Goal: Task Accomplishment & Management: Complete application form

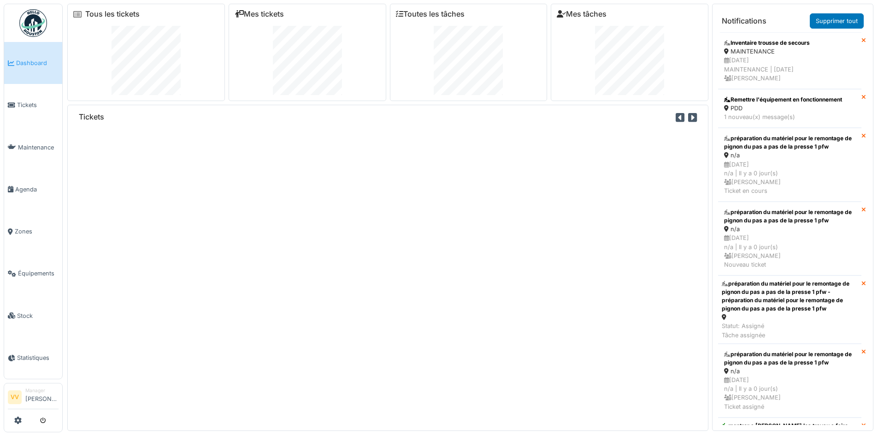
click at [24, 65] on span "Dashboard" at bounding box center [37, 63] width 42 height 9
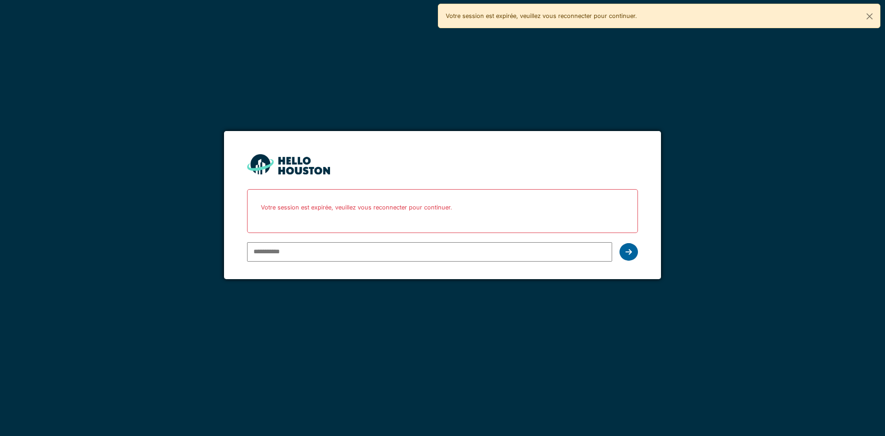
type input "**********"
click at [631, 254] on icon at bounding box center [628, 251] width 6 height 7
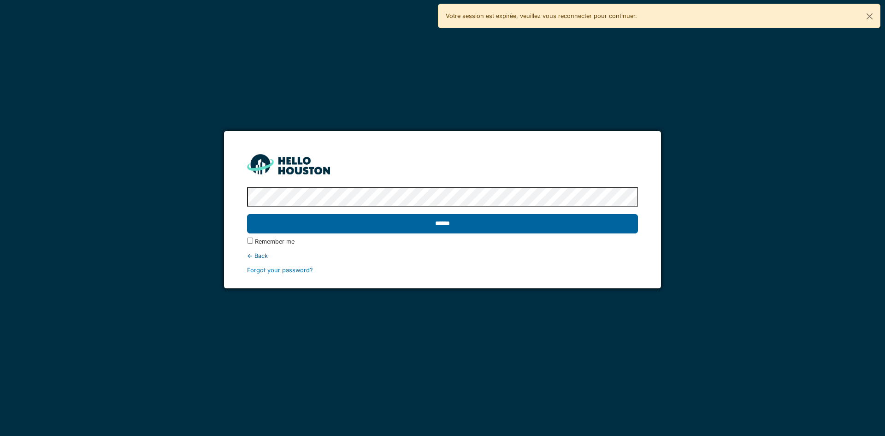
click at [611, 223] on input "******" at bounding box center [442, 223] width 390 height 19
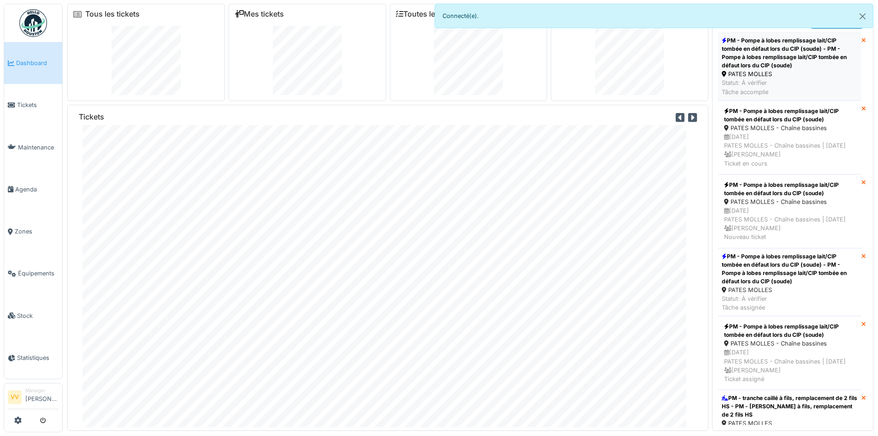
click at [774, 66] on div "PM - Pompe à lobes remplissage lait/CIP tombée en défaut lors du CIP (soude) - …" at bounding box center [790, 52] width 136 height 33
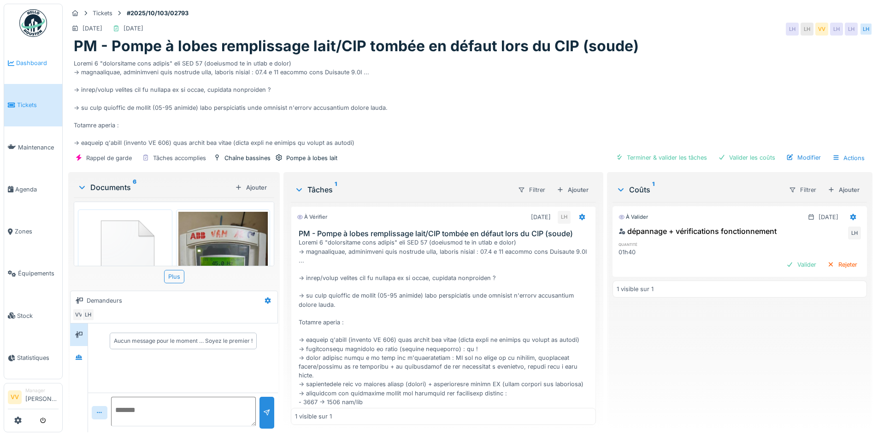
click at [29, 60] on span "Dashboard" at bounding box center [37, 63] width 42 height 9
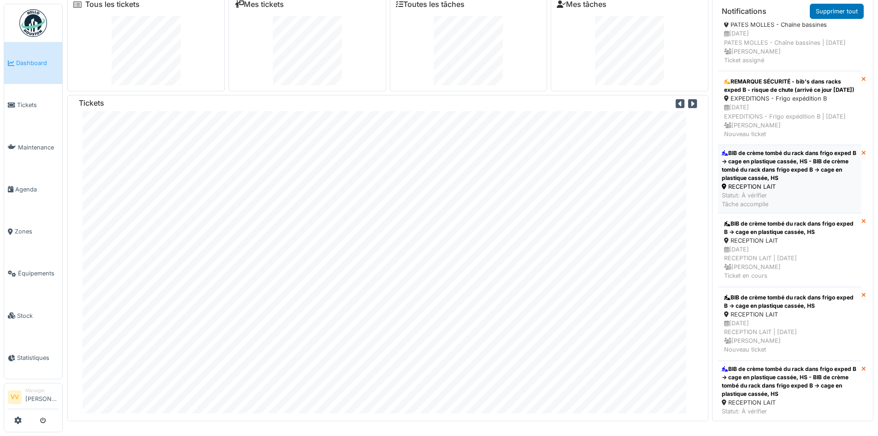
scroll to position [277, 0]
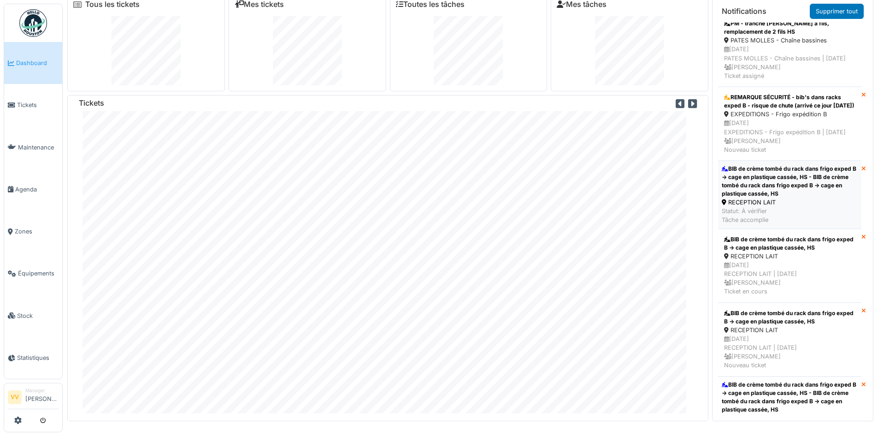
click at [791, 198] on div "BIB de crème tombé du rack dans frigo exped B -> cage en plastique cassée, HS -…" at bounding box center [790, 181] width 136 height 33
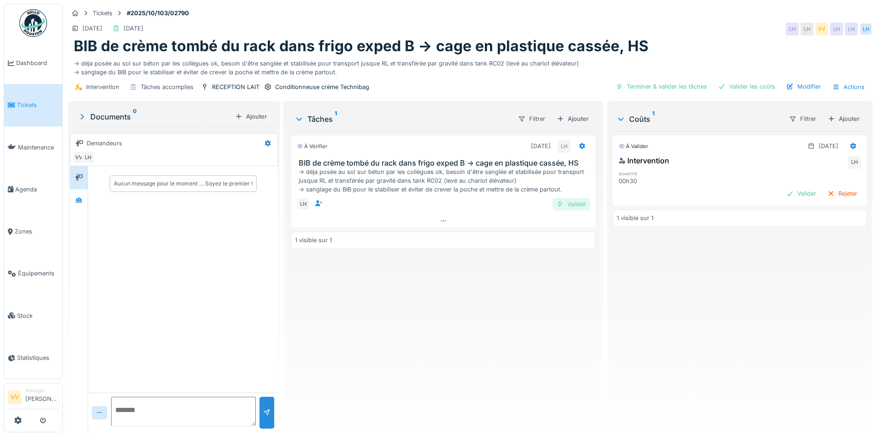
click at [570, 201] on div "Valider" at bounding box center [571, 204] width 37 height 12
click at [783, 191] on div "Valider" at bounding box center [801, 193] width 37 height 12
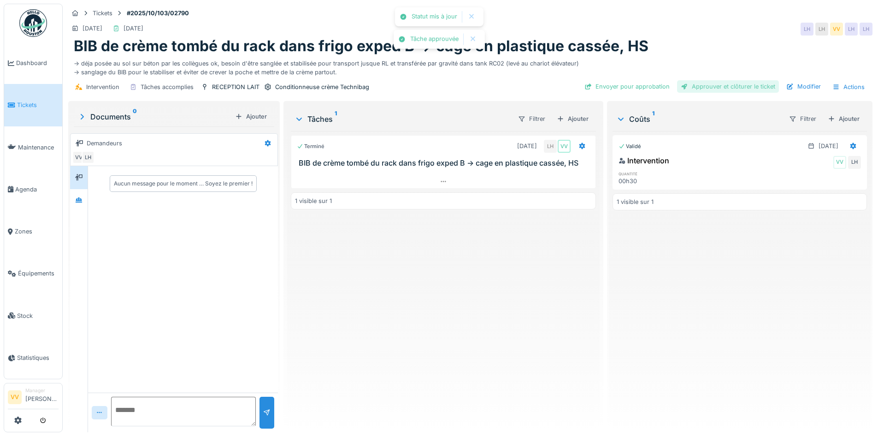
click at [748, 84] on div "Approuver et clôturer le ticket" at bounding box center [728, 86] width 102 height 12
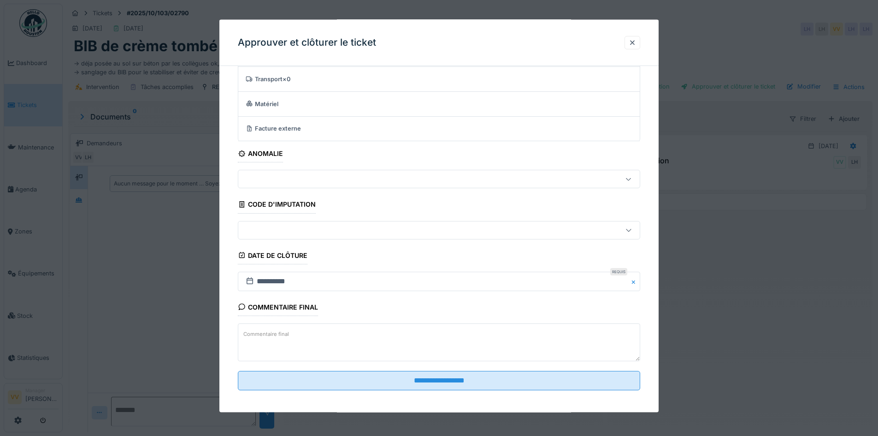
scroll to position [57, 0]
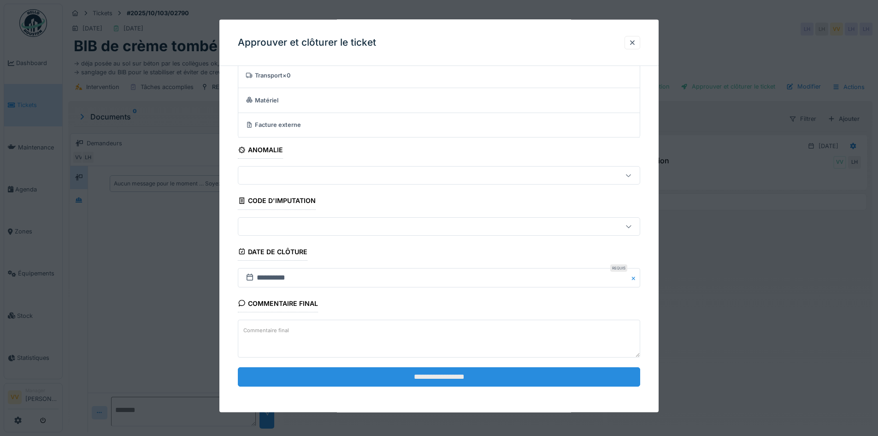
click at [574, 371] on input "**********" at bounding box center [439, 375] width 402 height 19
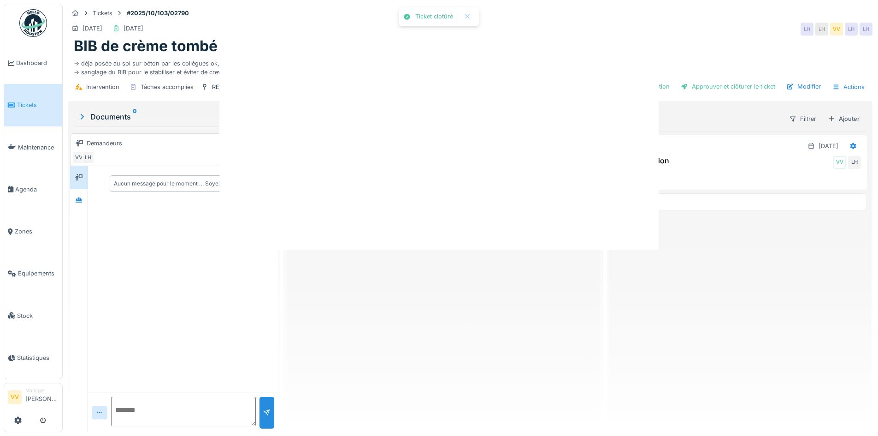
scroll to position [0, 0]
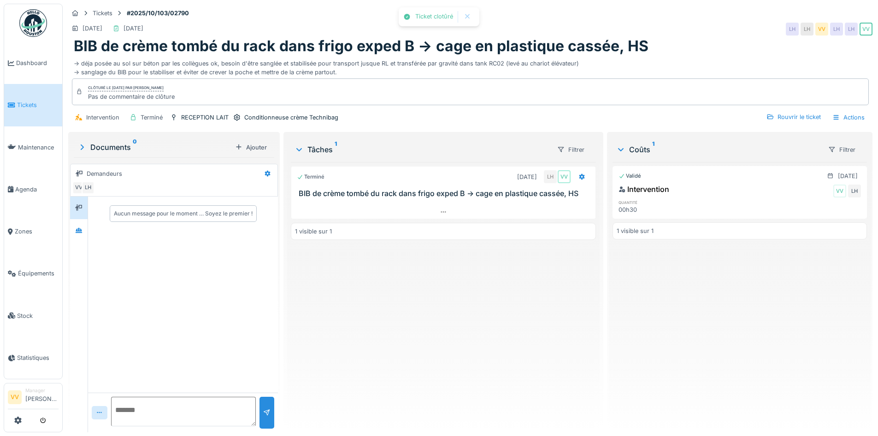
click at [798, 284] on div "Validé 13/10/2025 Intervention VV LH quantité 00h30 1 visible sur 1" at bounding box center [740, 293] width 254 height 263
click at [30, 100] on span "Tickets" at bounding box center [37, 104] width 41 height 9
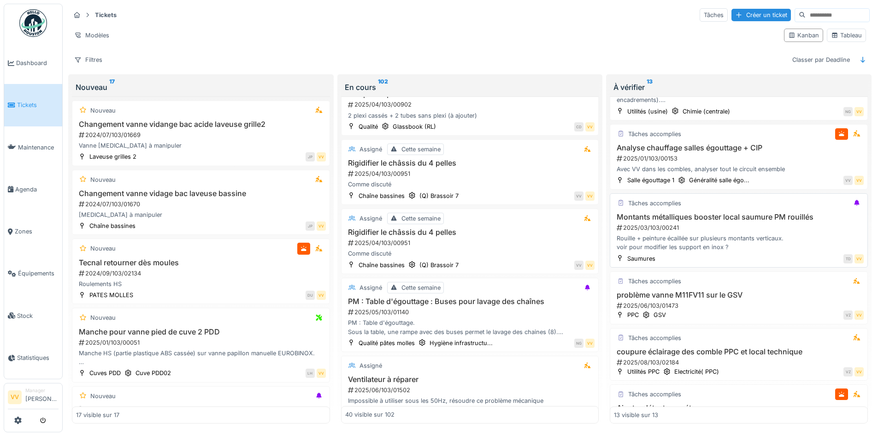
scroll to position [46, 0]
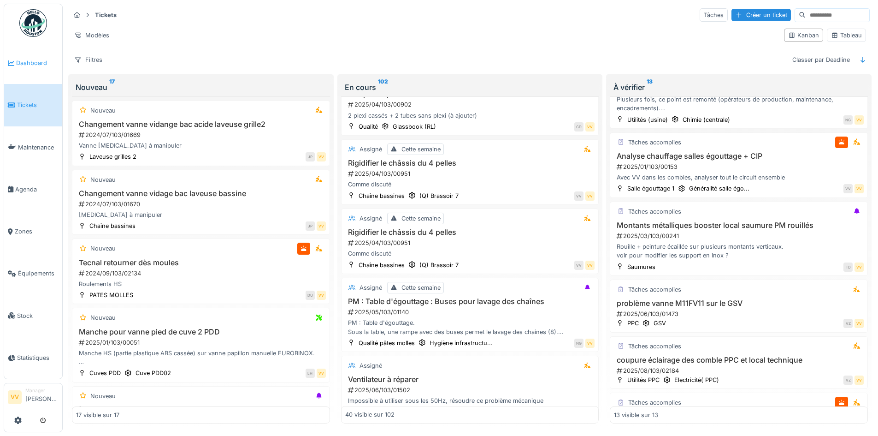
click at [38, 65] on span "Dashboard" at bounding box center [37, 63] width 42 height 9
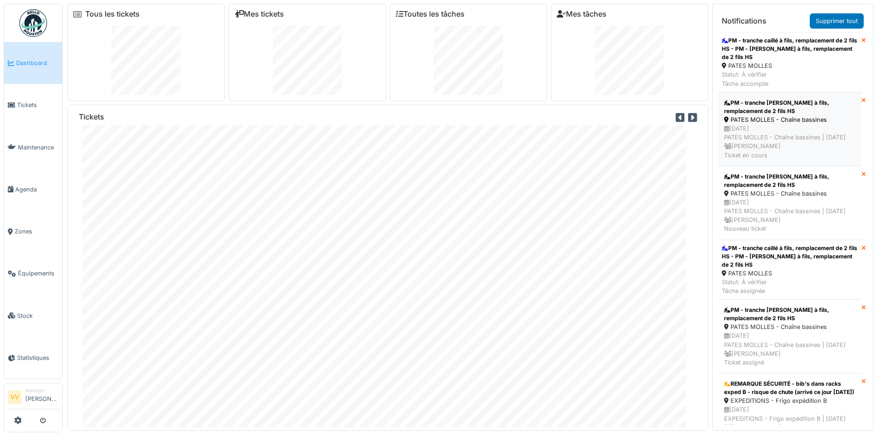
click at [787, 127] on div "[DATE] PATES MOLLES - Chaîne bassines | [DATE] [PERSON_NAME] Ticket en cours" at bounding box center [789, 141] width 131 height 35
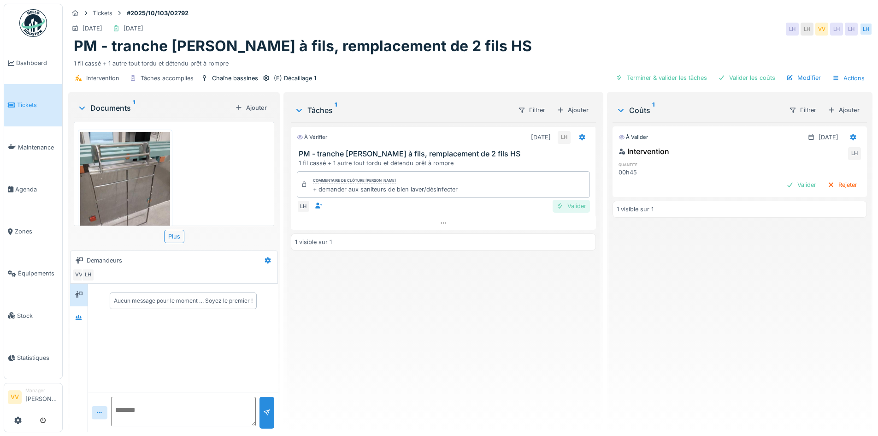
click at [567, 207] on div "Valider" at bounding box center [571, 206] width 37 height 12
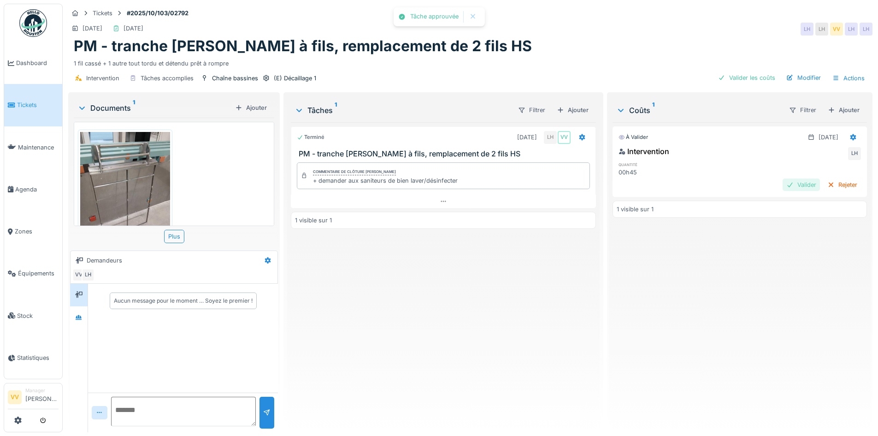
click at [785, 187] on div "Valider" at bounding box center [801, 184] width 37 height 12
click at [36, 65] on span "Dashboard" at bounding box center [37, 63] width 42 height 9
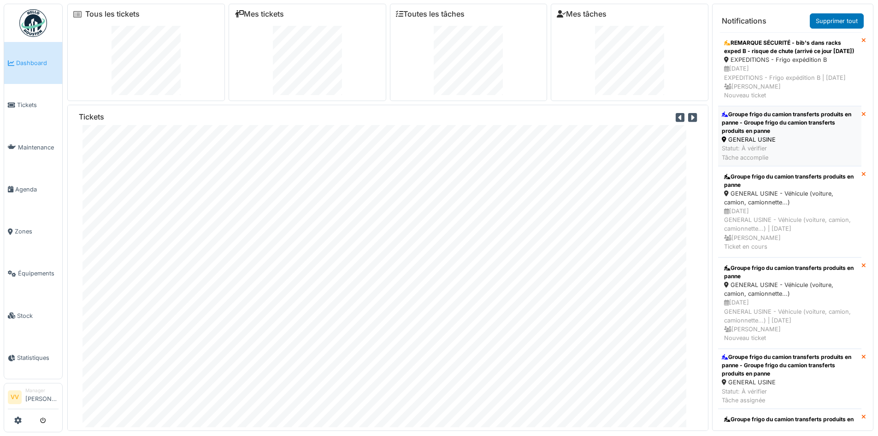
click at [803, 135] on div "Groupe frigo du camion transferts produits en panne - Groupe frigo du camion tr…" at bounding box center [790, 122] width 136 height 25
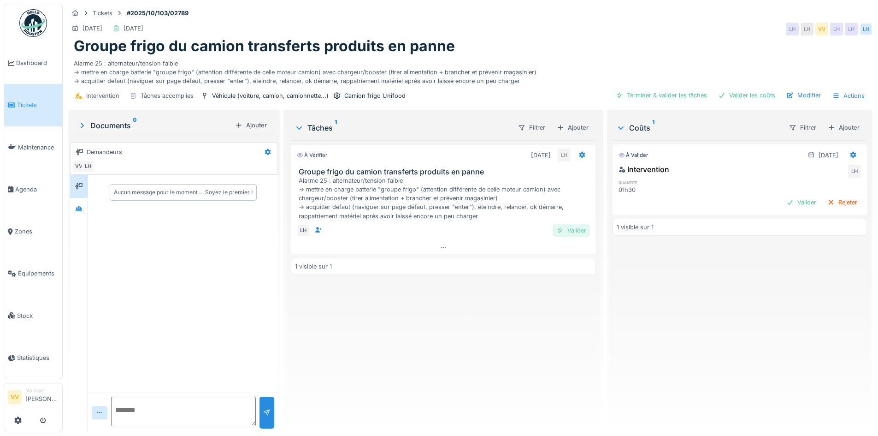
click at [570, 232] on div "Valider" at bounding box center [571, 230] width 37 height 12
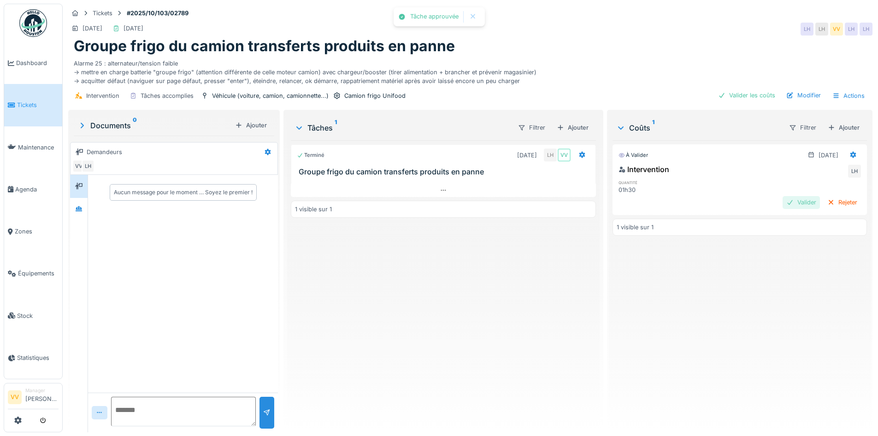
click at [790, 201] on div "Valider" at bounding box center [801, 202] width 37 height 12
click at [43, 64] on span "Dashboard" at bounding box center [37, 63] width 42 height 9
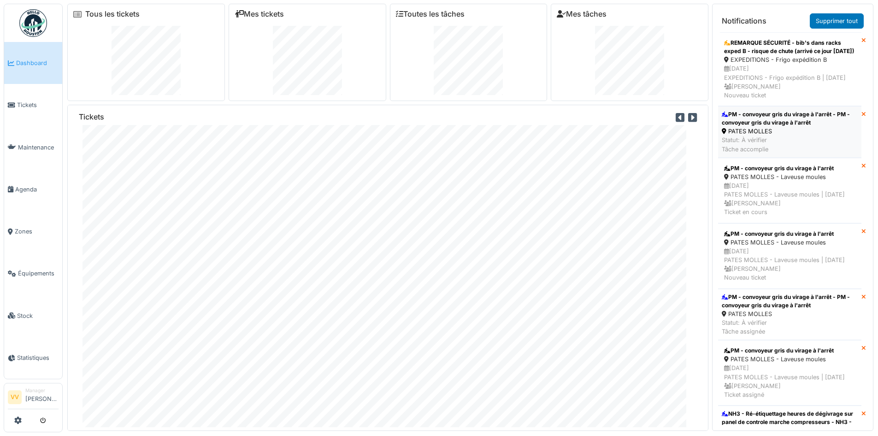
click at [786, 127] on div "PM - convoyeur gris du virage à l'arrêt - PM - convoyeur gris du virage à l'arr…" at bounding box center [790, 118] width 136 height 17
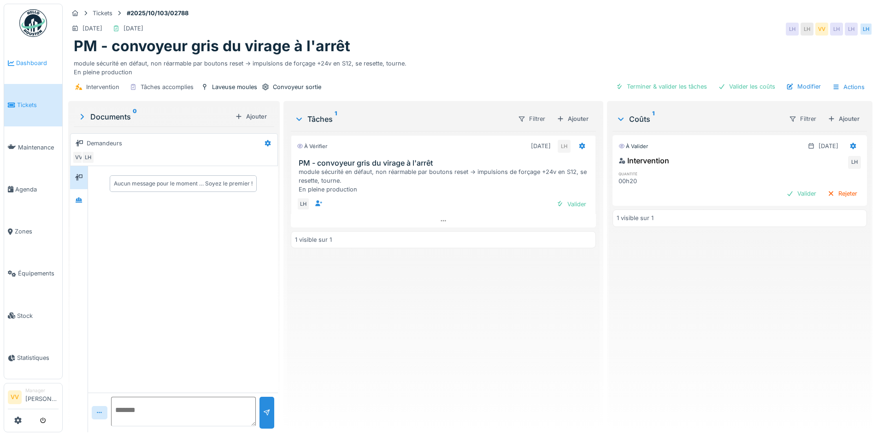
click at [22, 55] on link "Dashboard" at bounding box center [33, 63] width 58 height 42
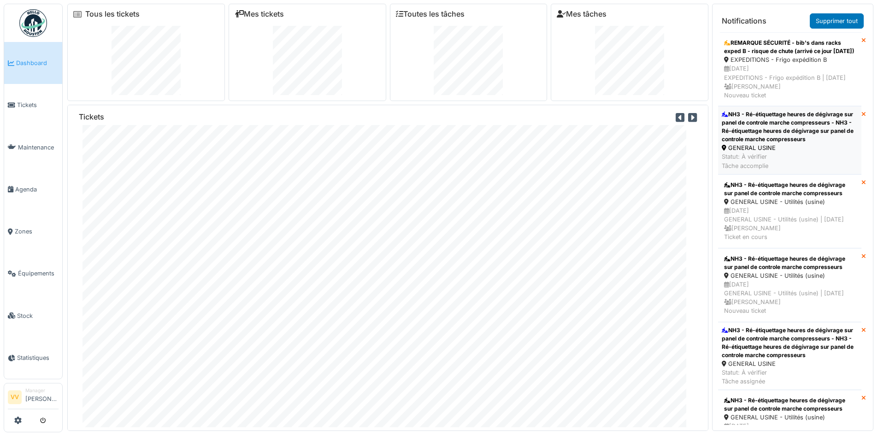
click at [801, 143] on div "NH3 - Ré-étiquettage heures de dégivrage sur panel de controle marche compresse…" at bounding box center [790, 126] width 136 height 33
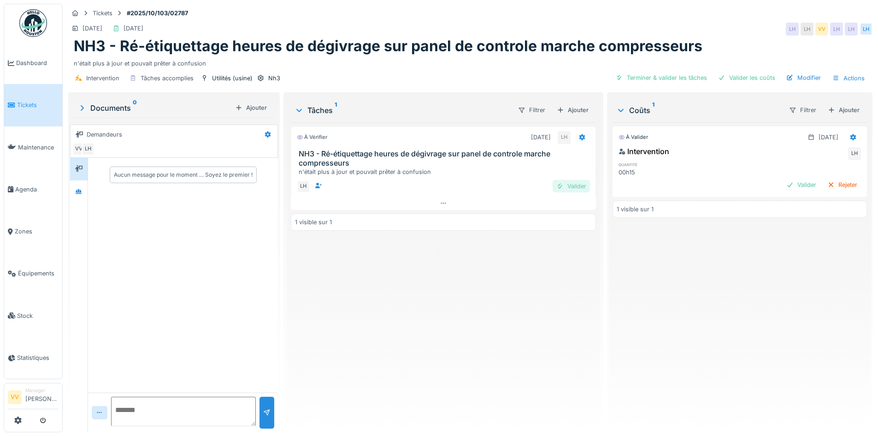
click at [567, 183] on div "Valider" at bounding box center [571, 186] width 37 height 12
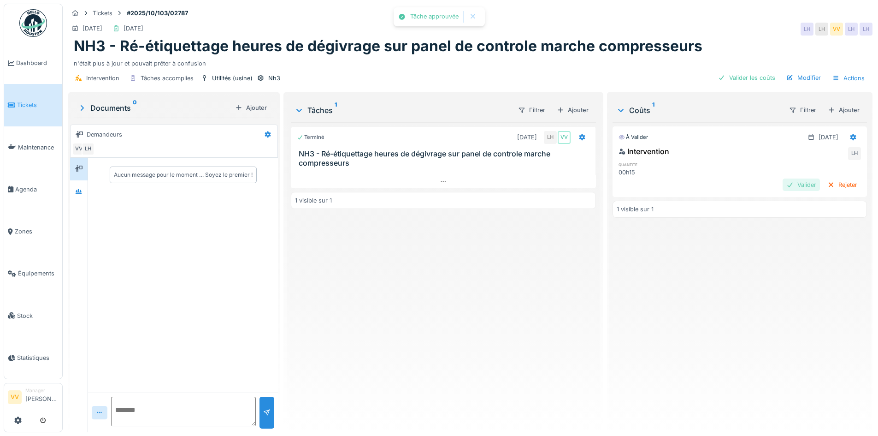
click at [790, 184] on div "Valider" at bounding box center [801, 184] width 37 height 12
click at [32, 59] on span "Dashboard" at bounding box center [37, 63] width 42 height 9
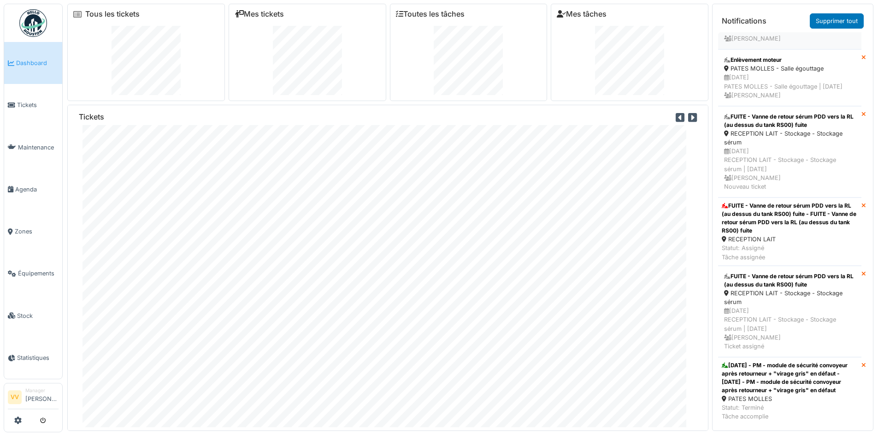
scroll to position [10, 0]
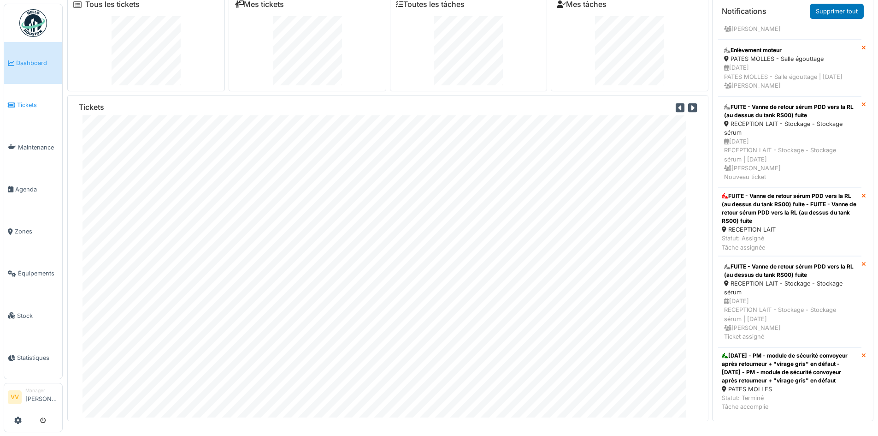
click at [9, 107] on li "Tickets" at bounding box center [33, 104] width 51 height 9
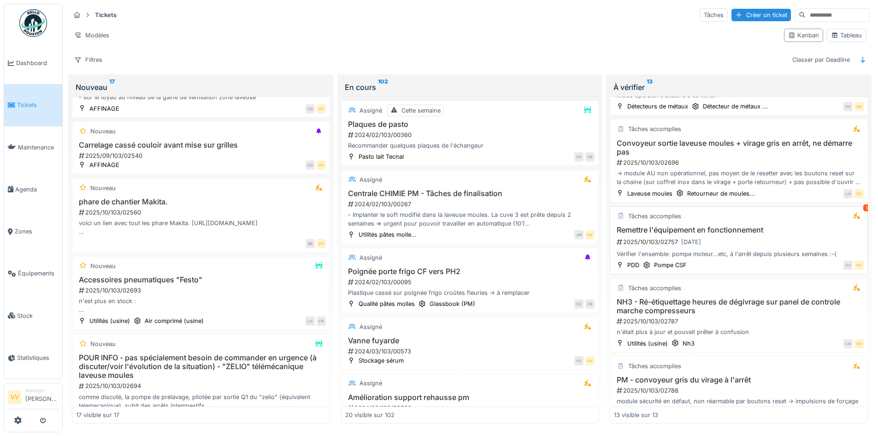
scroll to position [415, 0]
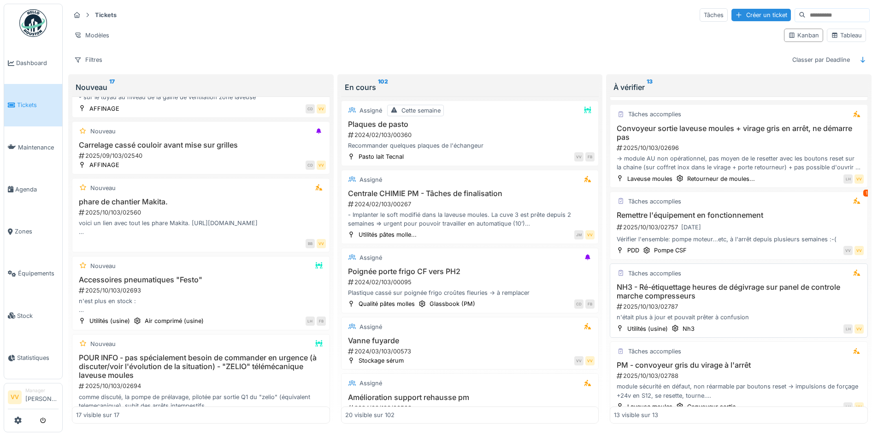
click at [768, 284] on h3 "NH3 - Ré-étiquettage heures de dégivrage sur panel de controle marche compresse…" at bounding box center [739, 292] width 250 height 18
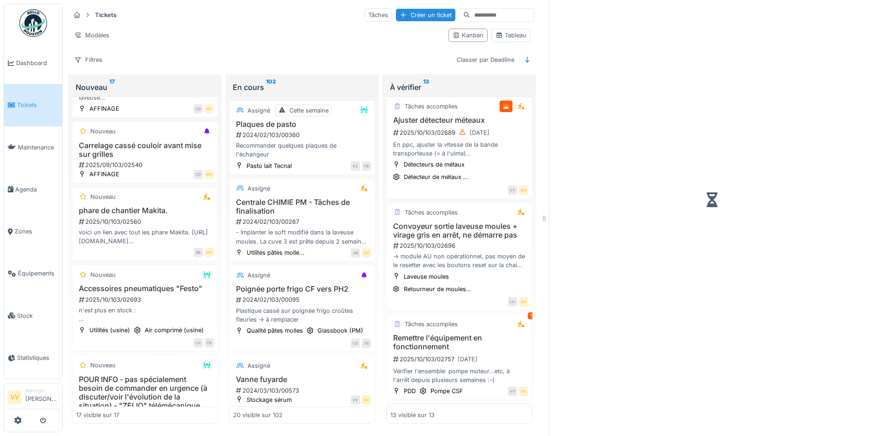
scroll to position [509, 0]
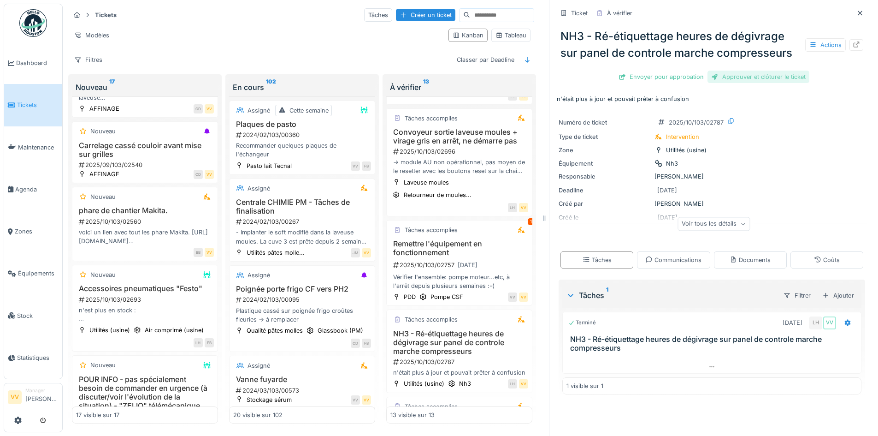
click at [777, 79] on div "Approuver et clôturer le ticket" at bounding box center [759, 77] width 102 height 12
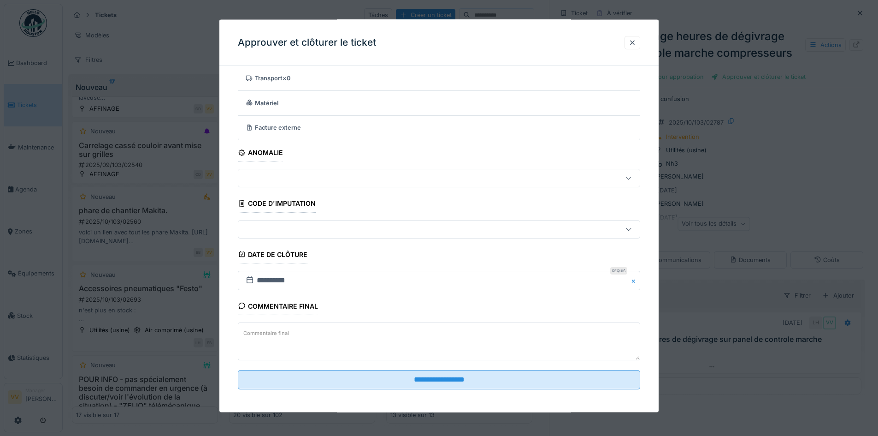
scroll to position [57, 0]
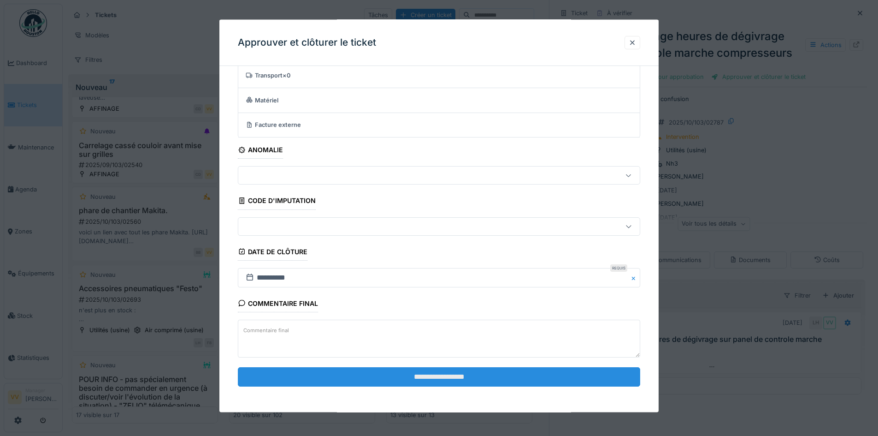
click at [499, 376] on input "**********" at bounding box center [439, 375] width 402 height 19
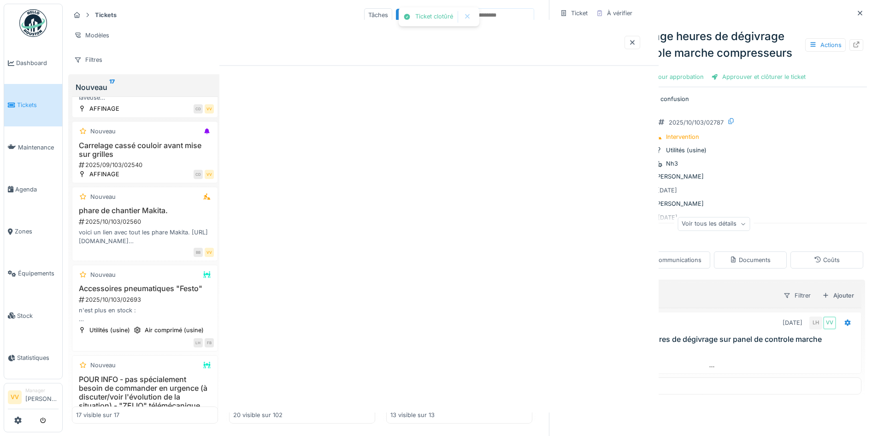
scroll to position [0, 0]
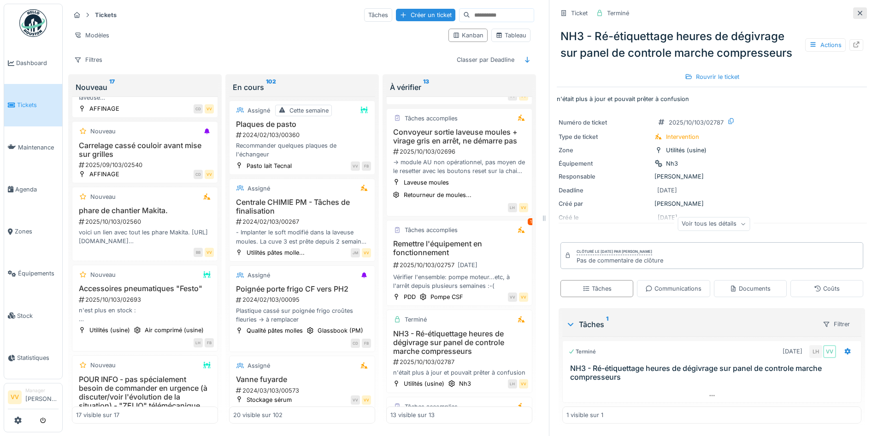
click at [856, 15] on icon at bounding box center [859, 13] width 7 height 6
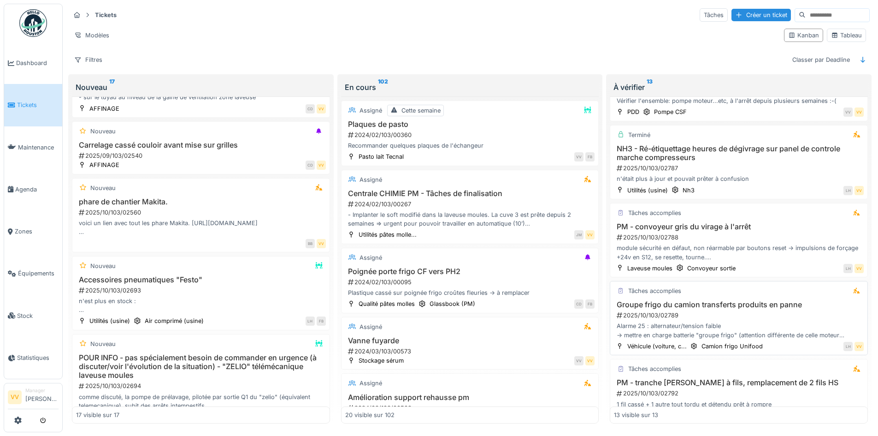
scroll to position [599, 0]
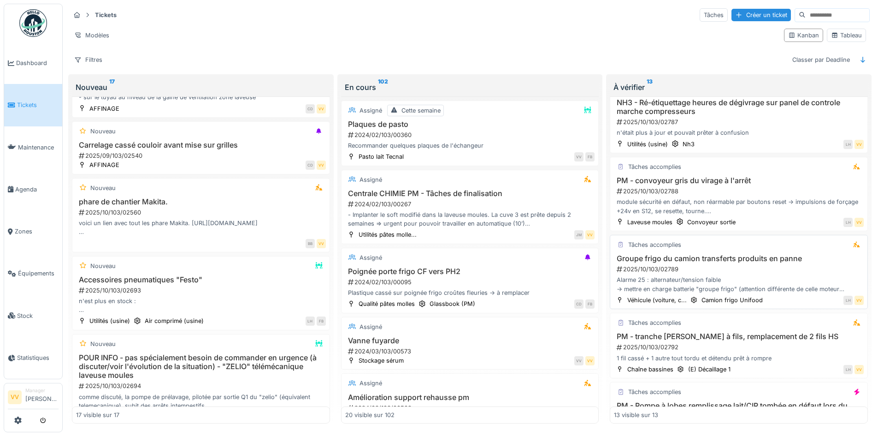
click at [758, 272] on div "2025/10/103/02789" at bounding box center [740, 269] width 248 height 9
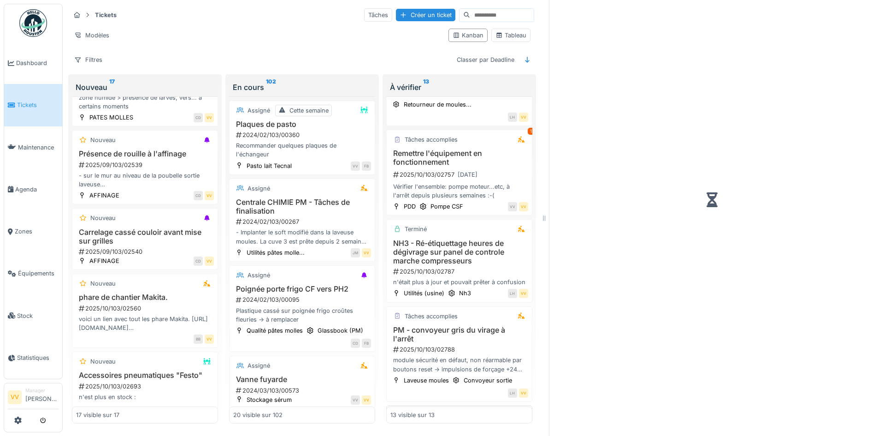
scroll to position [770, 0]
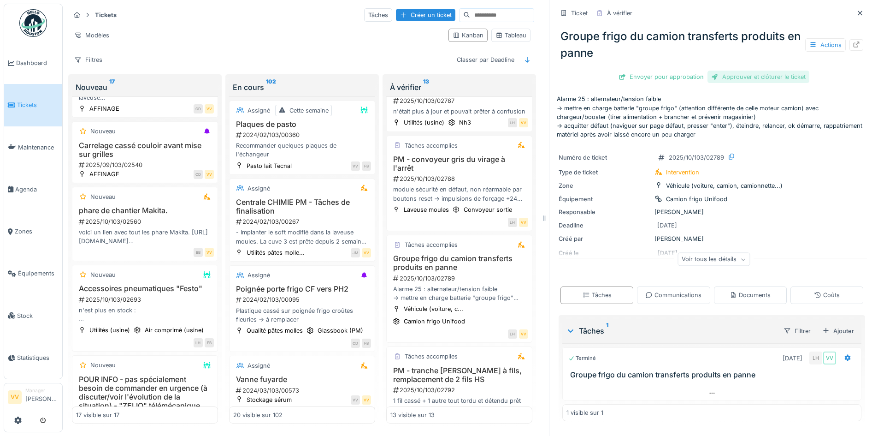
click at [755, 83] on div "Approuver et clôturer le ticket" at bounding box center [759, 77] width 102 height 12
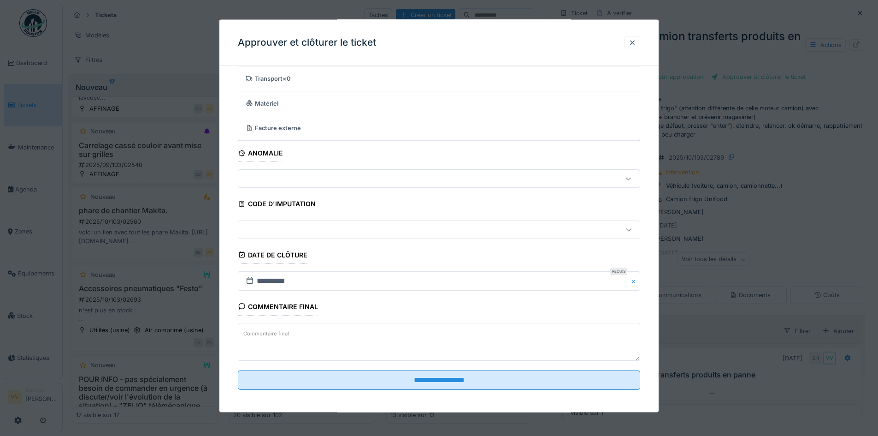
scroll to position [57, 0]
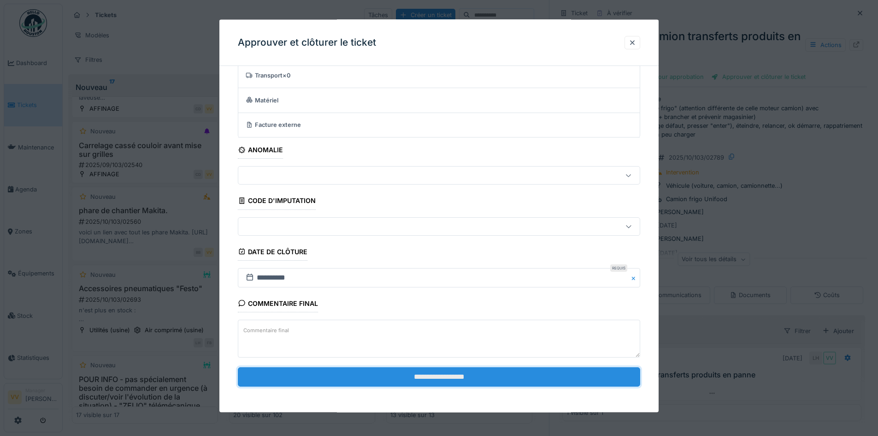
click at [537, 378] on input "**********" at bounding box center [439, 375] width 402 height 19
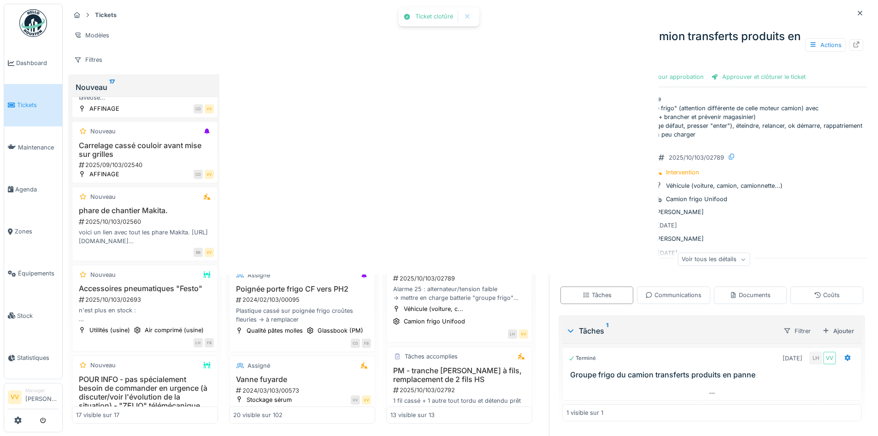
scroll to position [0, 0]
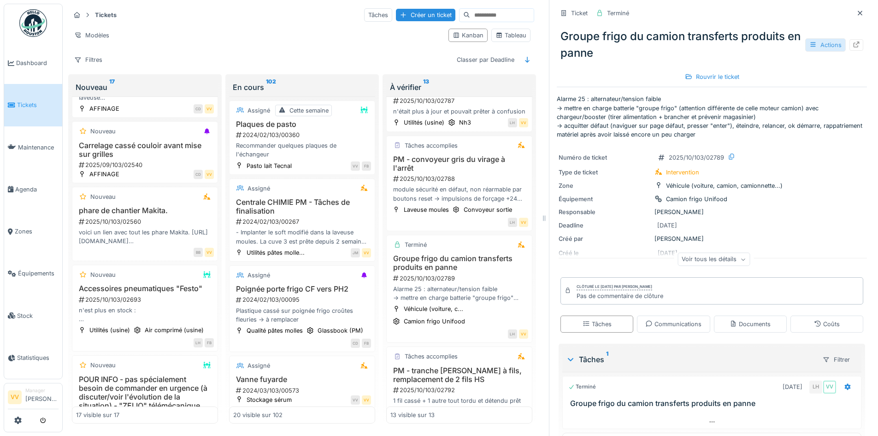
click at [810, 45] on div "Actions" at bounding box center [825, 44] width 41 height 13
click at [852, 66] on div "Groupe frigo du camion transferts produits en panne Actions Rouvrir le ticket" at bounding box center [712, 53] width 310 height 64
click at [853, 14] on div at bounding box center [860, 13] width 14 height 12
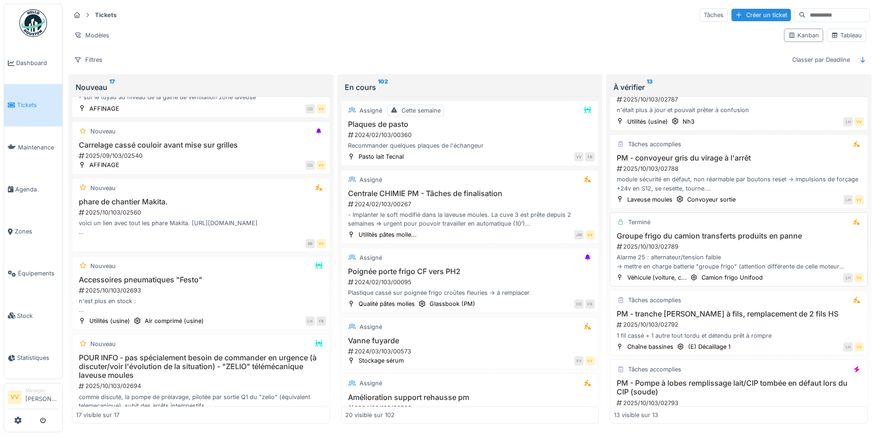
scroll to position [668, 0]
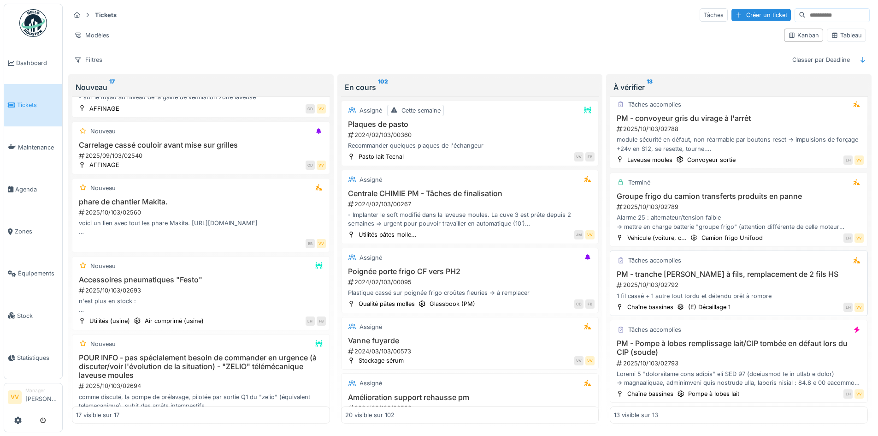
click at [814, 280] on div "2025/10/103/02792" at bounding box center [740, 284] width 248 height 9
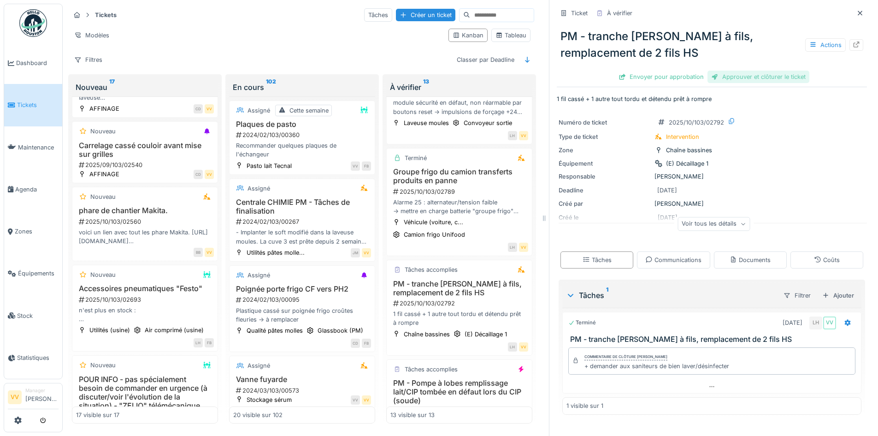
click at [749, 72] on div "Approuver et clôturer le ticket" at bounding box center [759, 77] width 102 height 12
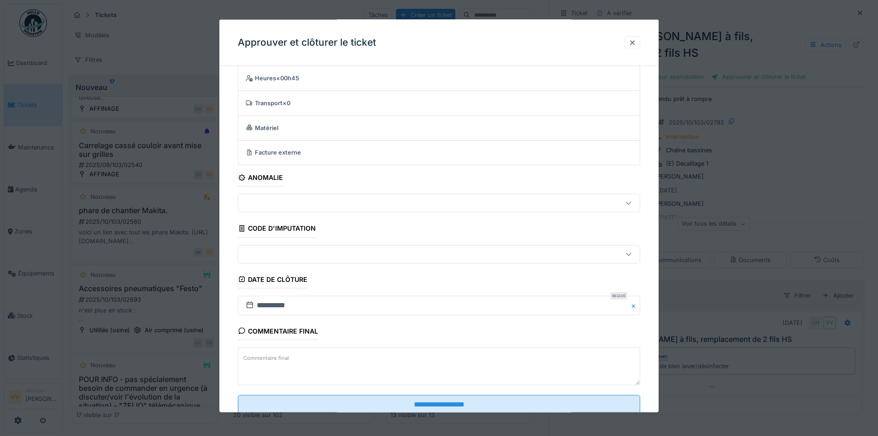
scroll to position [57, 0]
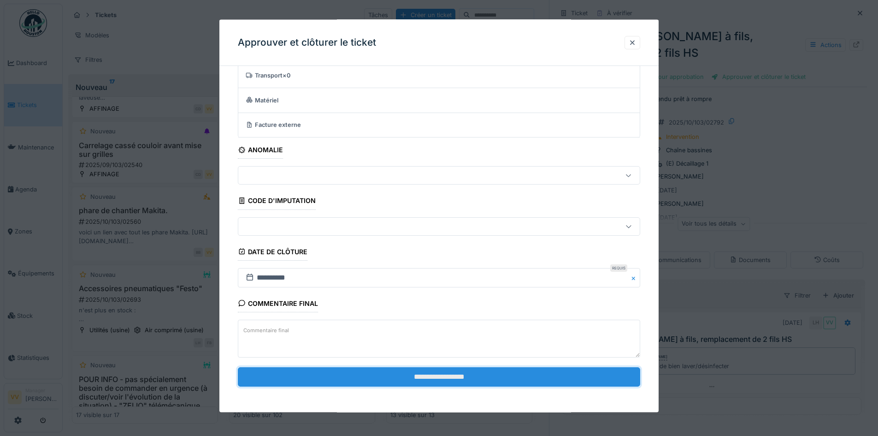
click at [551, 381] on input "**********" at bounding box center [439, 375] width 402 height 19
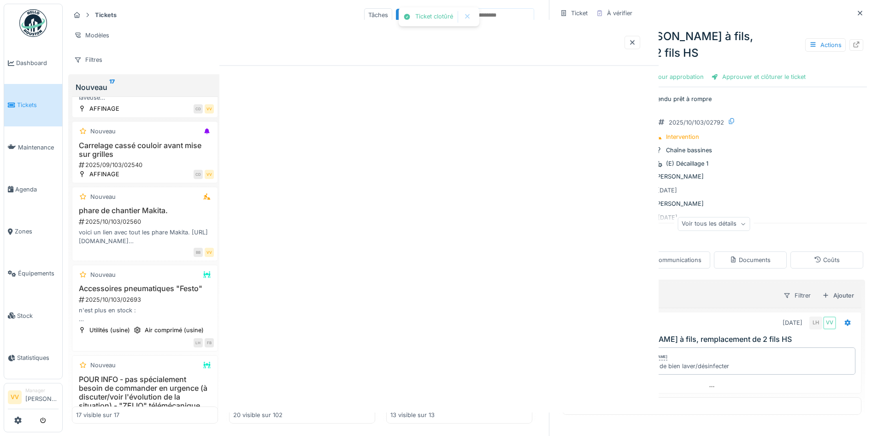
scroll to position [0, 0]
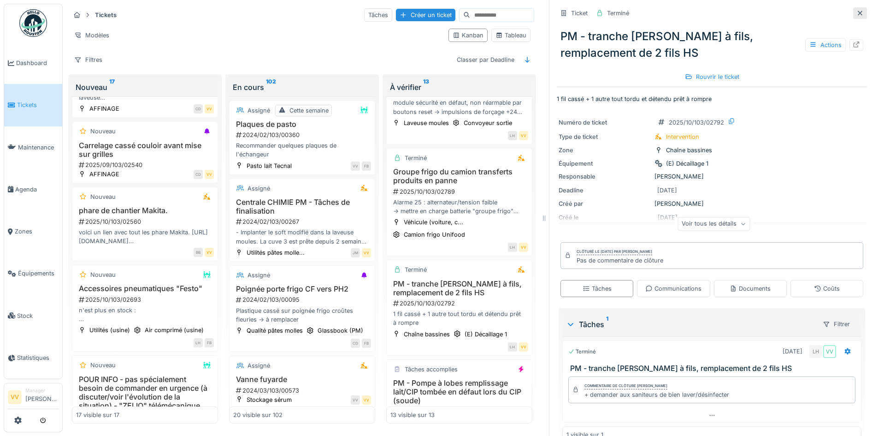
click at [856, 10] on icon at bounding box center [859, 13] width 7 height 6
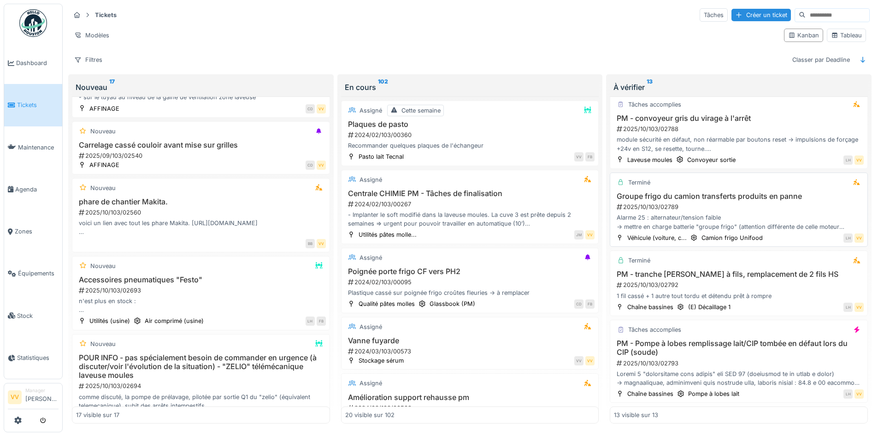
scroll to position [6, 0]
click at [788, 359] on div "2025/10/103/02793" at bounding box center [740, 363] width 248 height 9
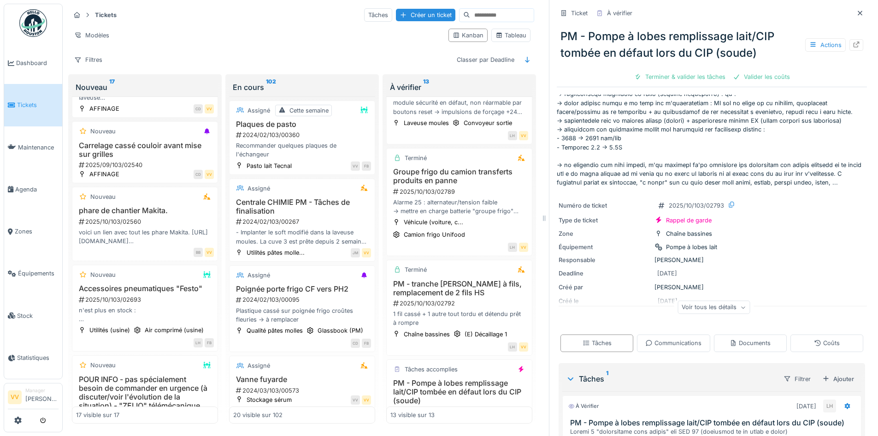
click at [22, 105] on span "Tickets" at bounding box center [37, 104] width 41 height 9
click at [404, 15] on div "Créer un ticket" at bounding box center [425, 15] width 59 height 12
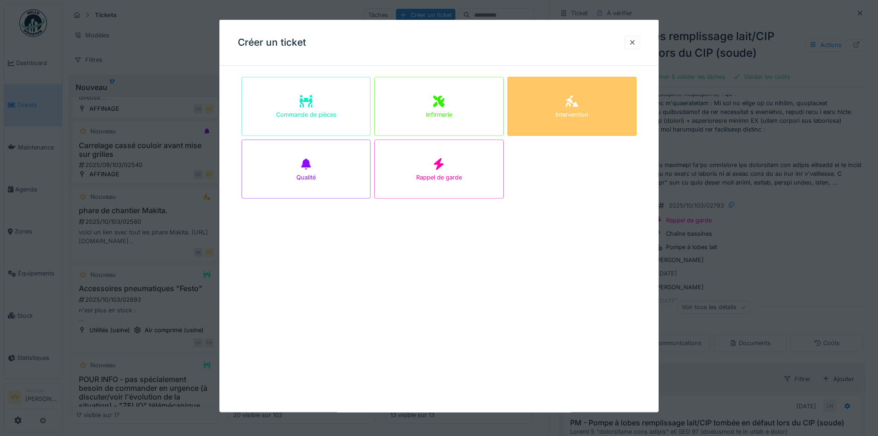
click at [544, 105] on div "Intervention" at bounding box center [571, 106] width 129 height 59
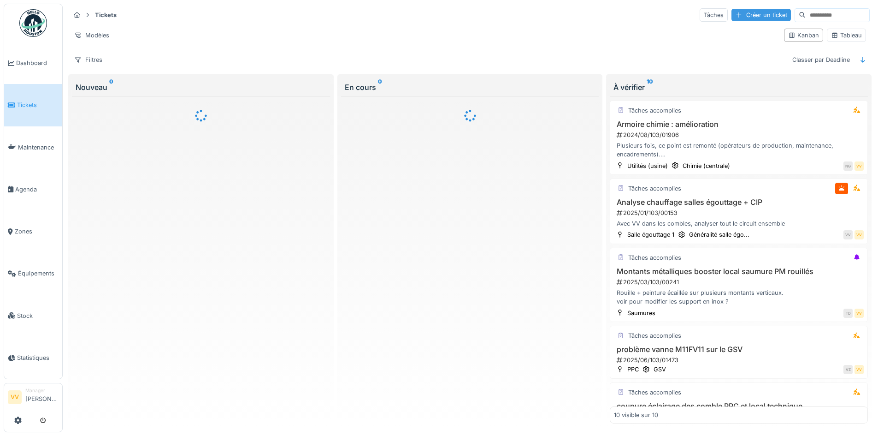
click at [739, 13] on div "Créer un ticket" at bounding box center [760, 15] width 59 height 12
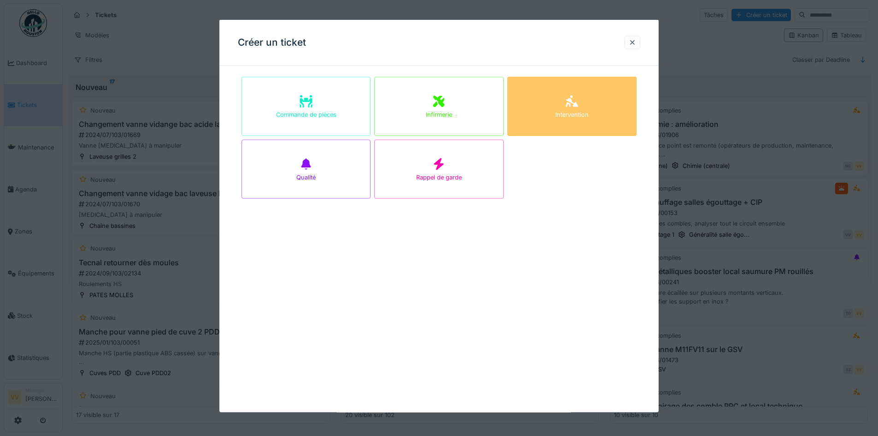
click at [596, 129] on div "Intervention" at bounding box center [571, 106] width 129 height 59
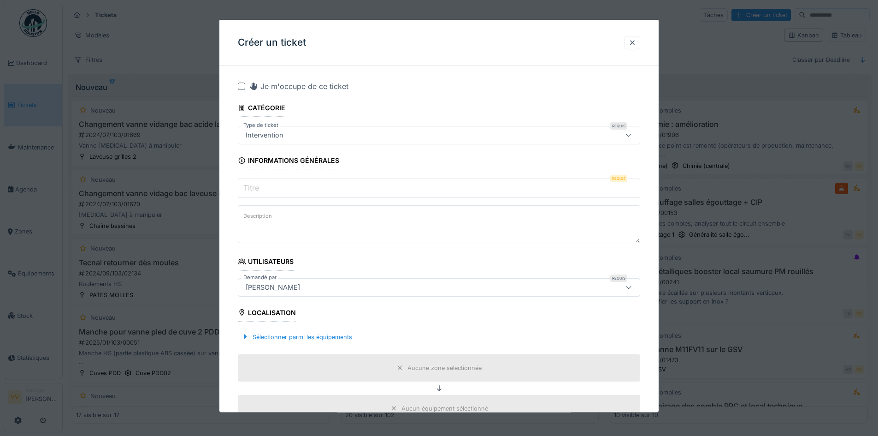
click at [334, 193] on input "Titre" at bounding box center [439, 187] width 402 height 19
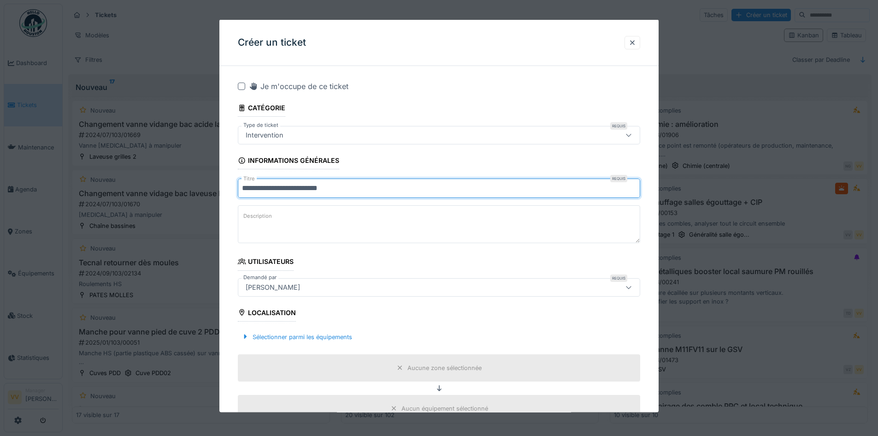
type input "**********"
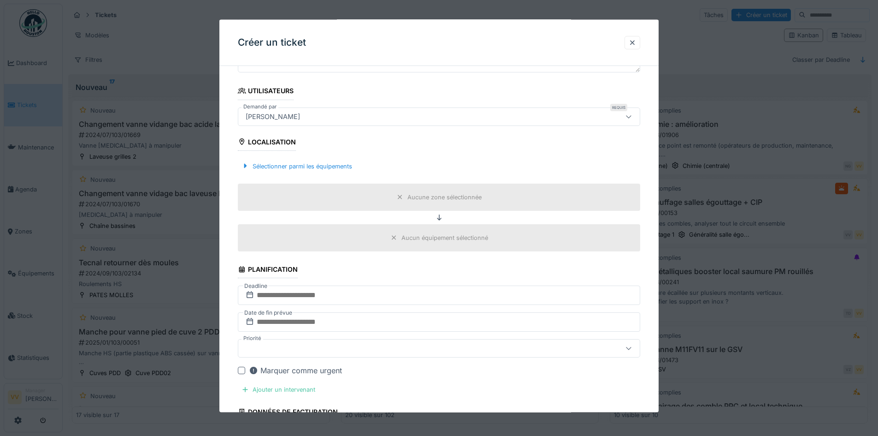
scroll to position [184, 0]
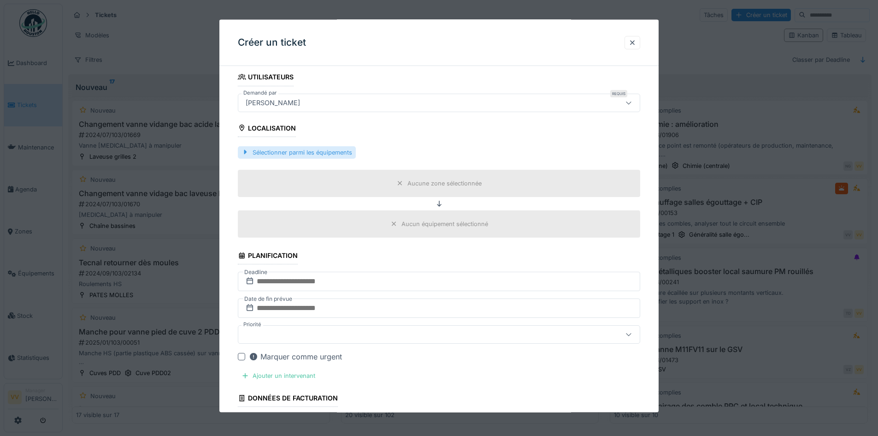
type textarea "**********"
click at [287, 152] on div "Sélectionner parmi les équipements" at bounding box center [297, 152] width 118 height 12
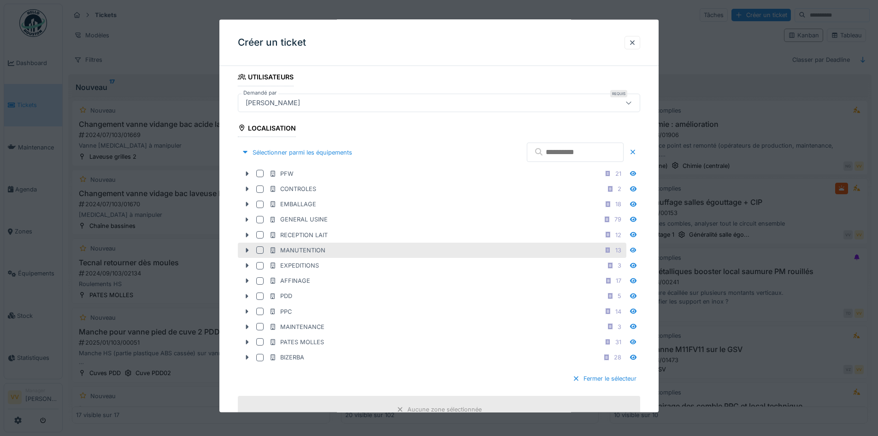
scroll to position [230, 0]
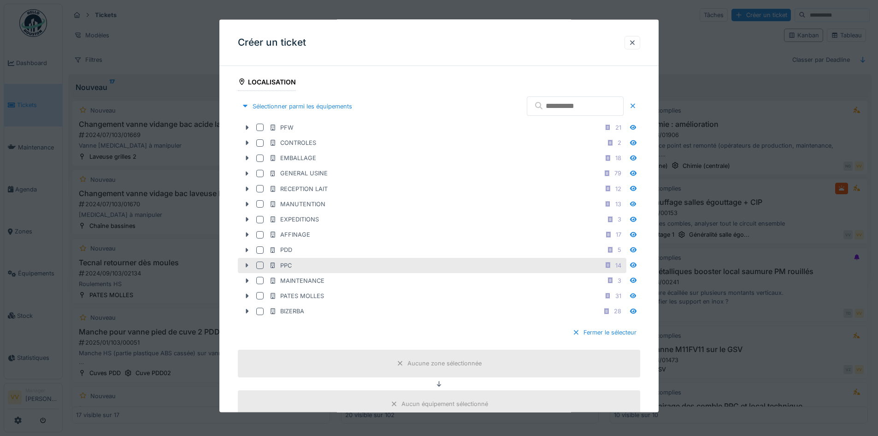
click at [244, 264] on icon at bounding box center [246, 265] width 7 height 6
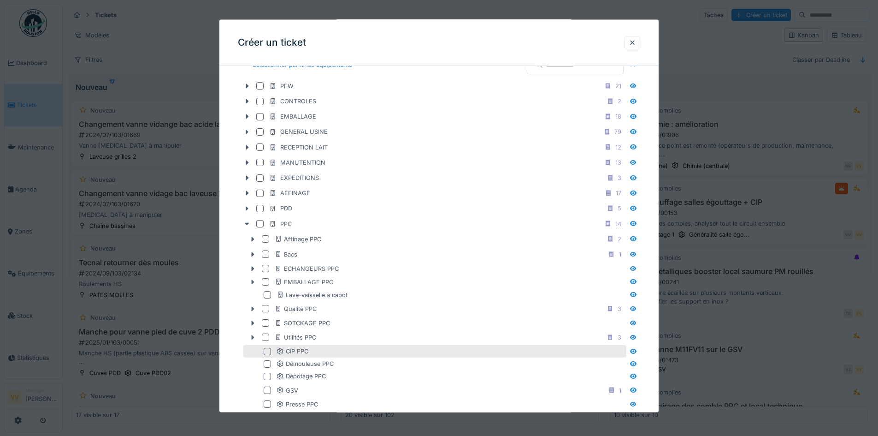
scroll to position [369, 0]
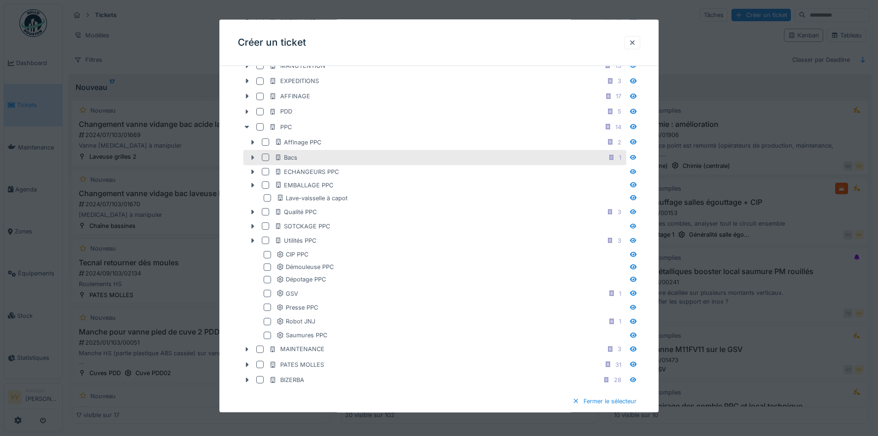
click at [253, 160] on div at bounding box center [252, 158] width 15 height 10
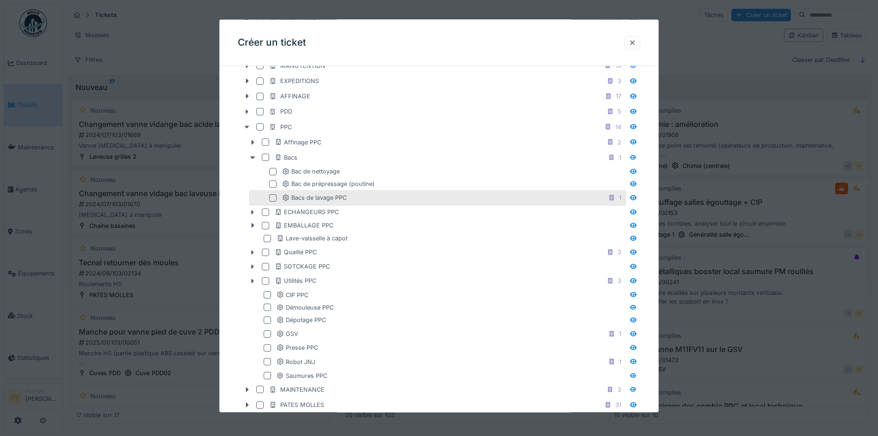
click at [271, 197] on div at bounding box center [272, 197] width 7 height 7
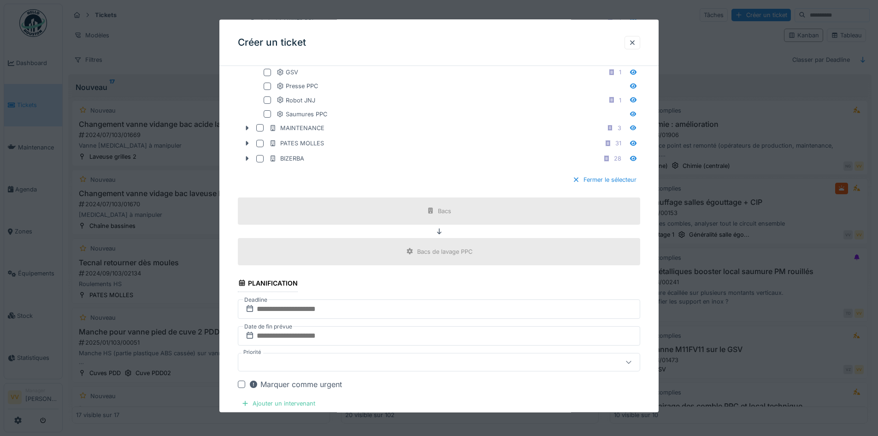
scroll to position [737, 0]
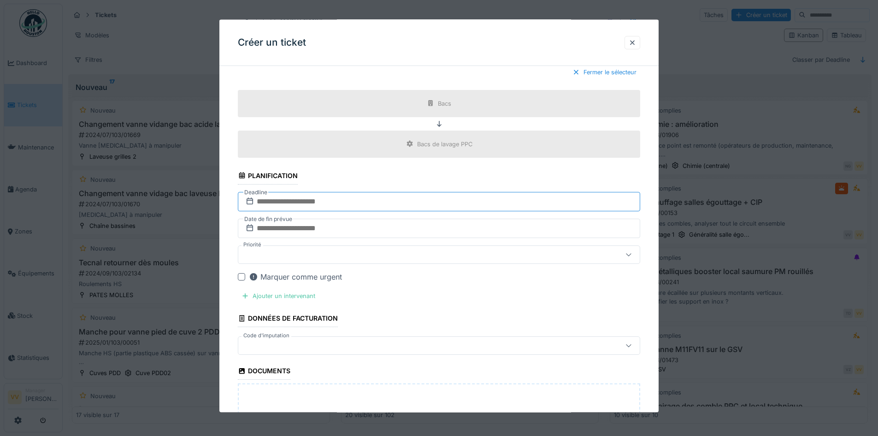
click at [351, 197] on input "text" at bounding box center [439, 200] width 402 height 19
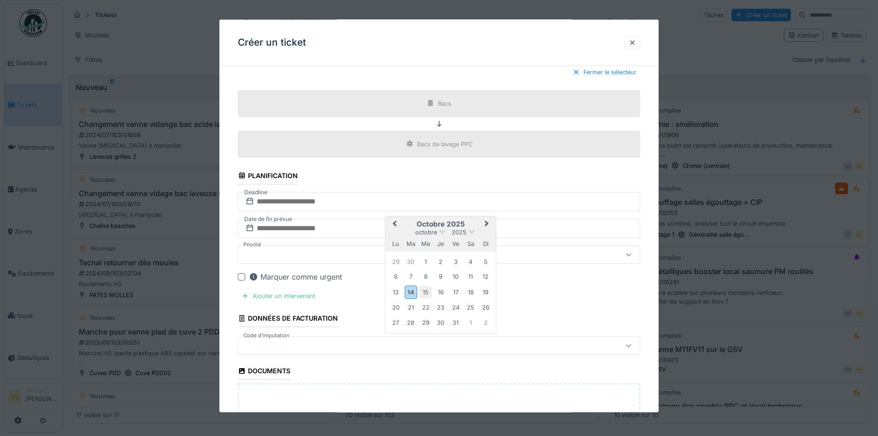
click at [429, 292] on div "15" at bounding box center [425, 291] width 12 height 12
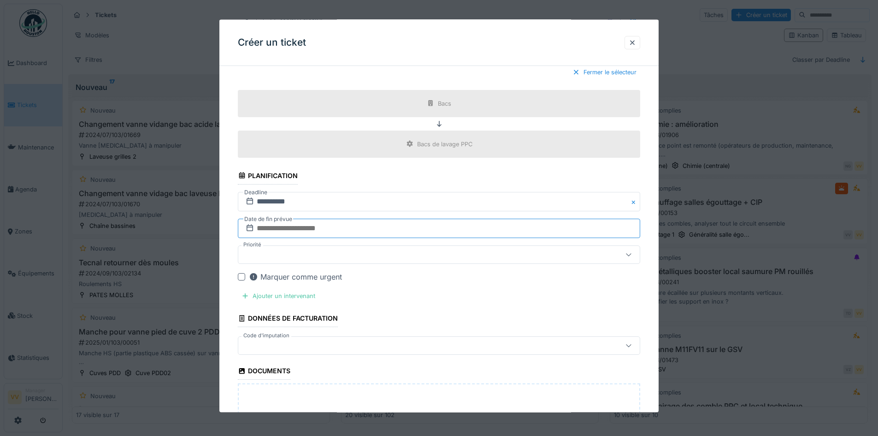
click at [383, 225] on input "text" at bounding box center [439, 227] width 402 height 19
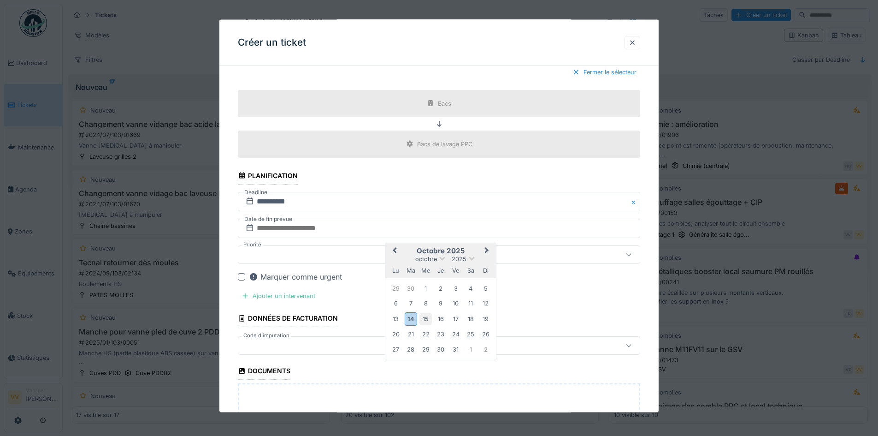
click at [425, 314] on div "15" at bounding box center [425, 318] width 12 height 12
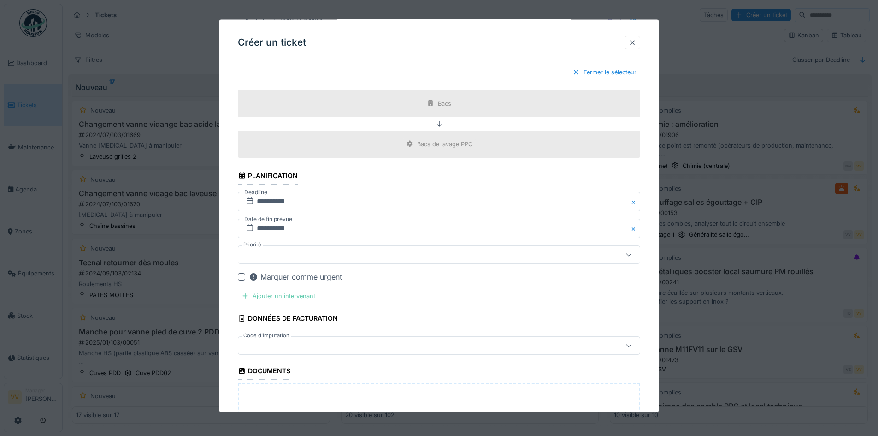
click at [281, 295] on div "Ajouter un intervenant" at bounding box center [278, 295] width 81 height 12
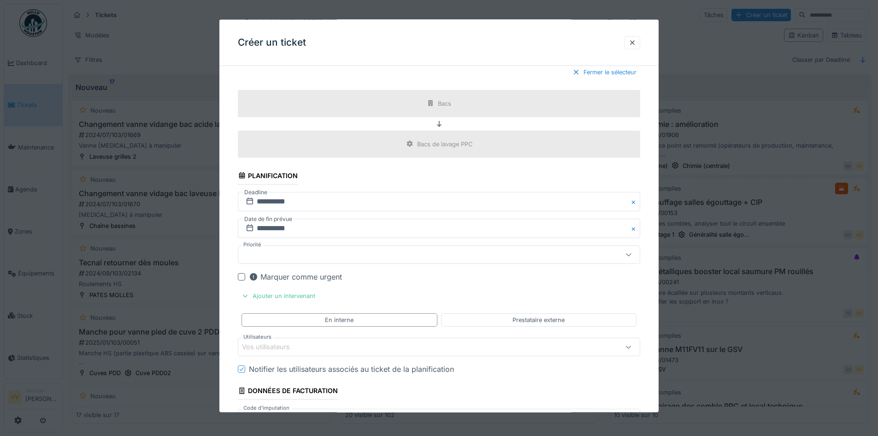
click at [291, 348] on div "Vos utilisateurs" at bounding box center [272, 347] width 61 height 10
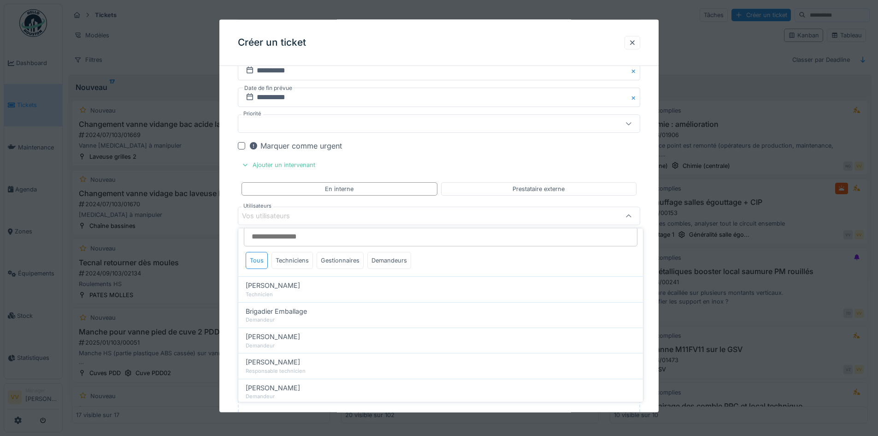
scroll to position [0, 0]
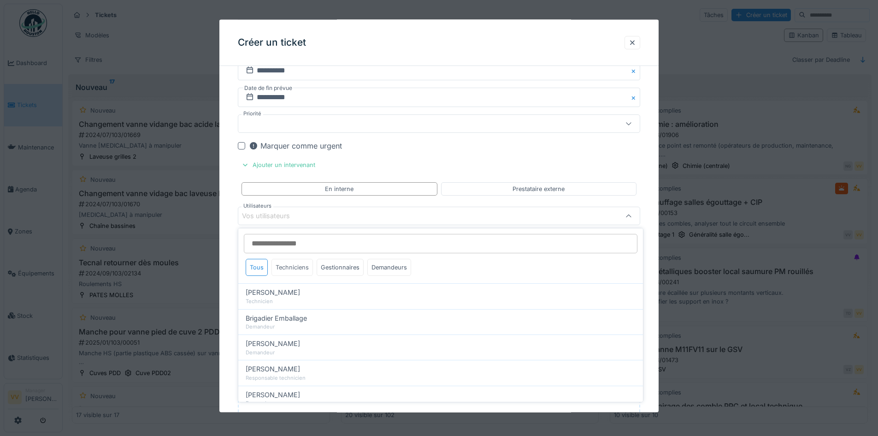
click at [294, 272] on div "Techniciens" at bounding box center [291, 267] width 41 height 17
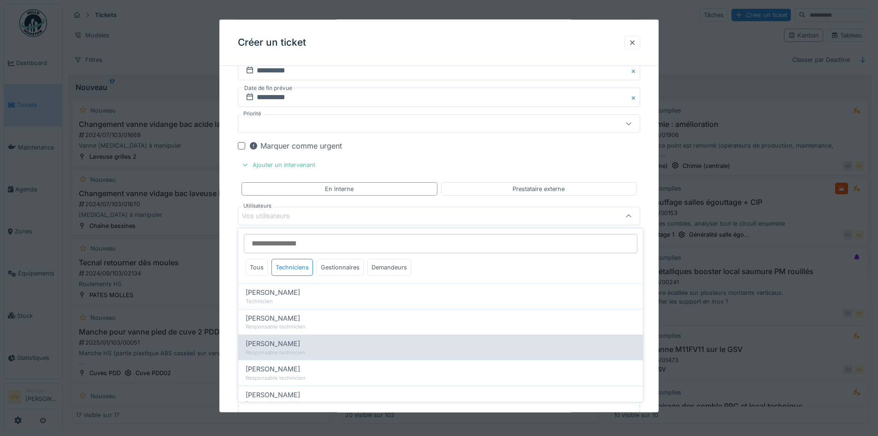
click at [330, 354] on div "Responsable technicien" at bounding box center [441, 352] width 390 height 8
type input "****"
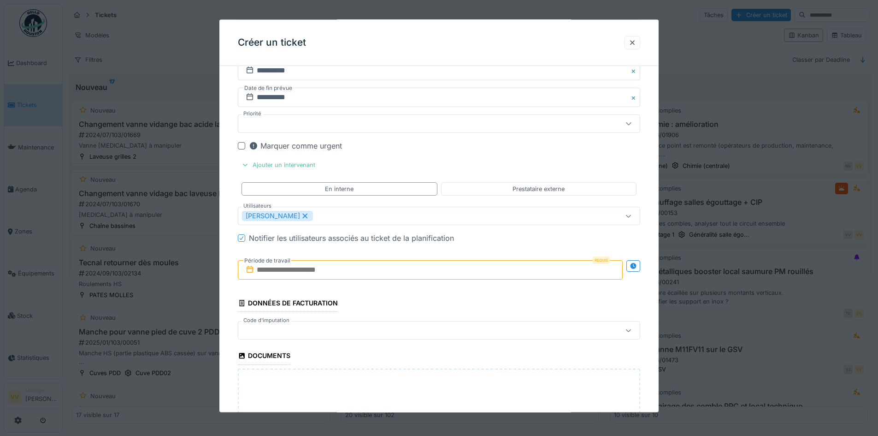
click at [325, 271] on input "text" at bounding box center [430, 269] width 385 height 19
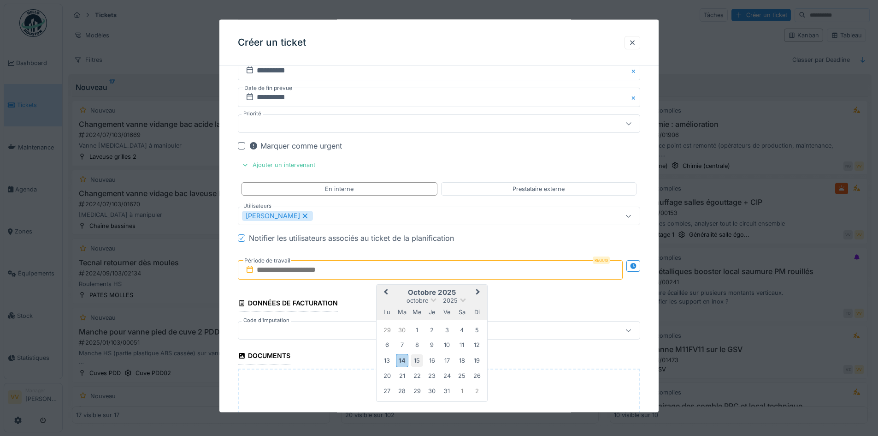
click at [417, 359] on div "15" at bounding box center [417, 360] width 12 height 12
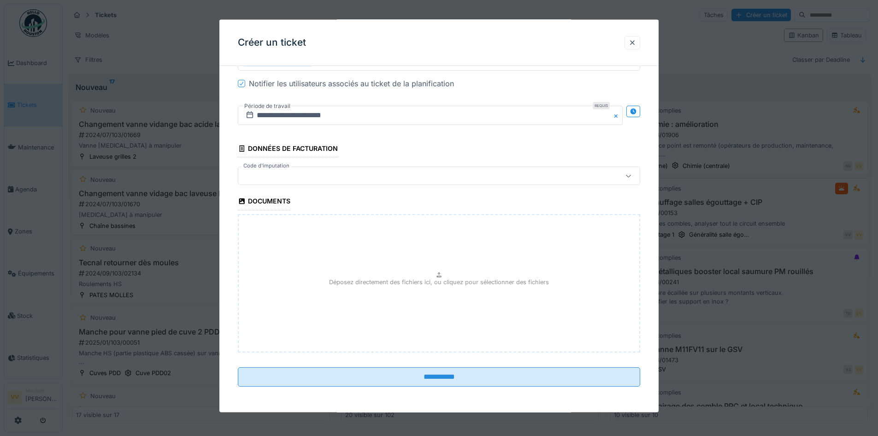
scroll to position [6, 0]
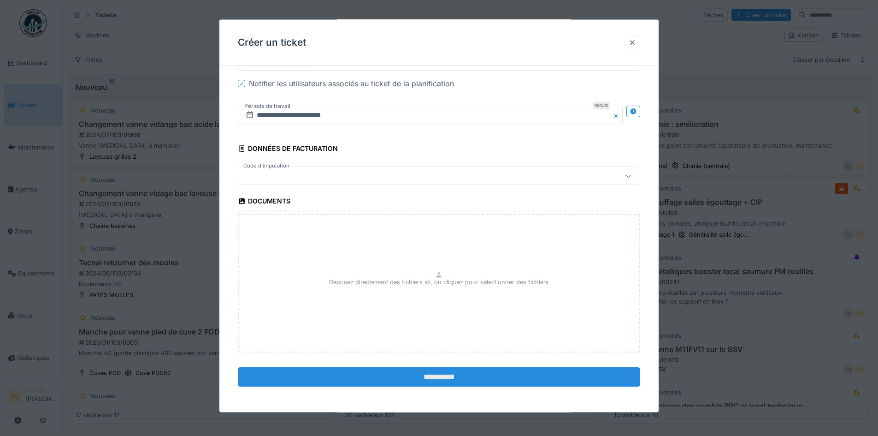
click at [464, 379] on input "**********" at bounding box center [439, 375] width 402 height 19
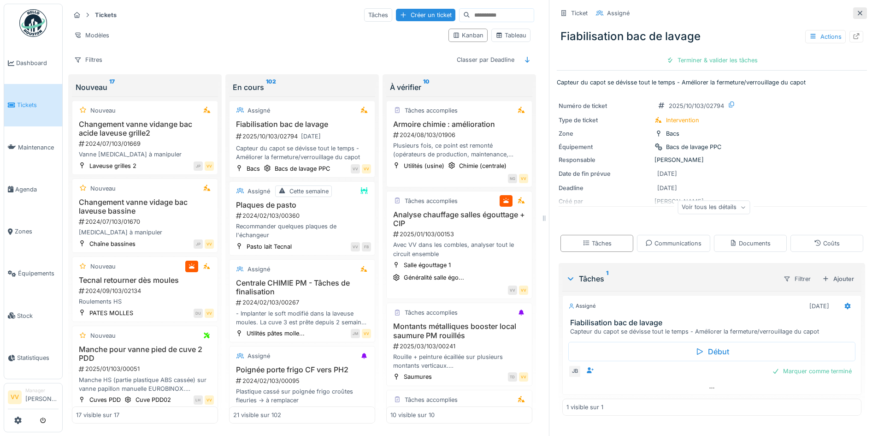
click at [856, 10] on icon at bounding box center [859, 13] width 7 height 6
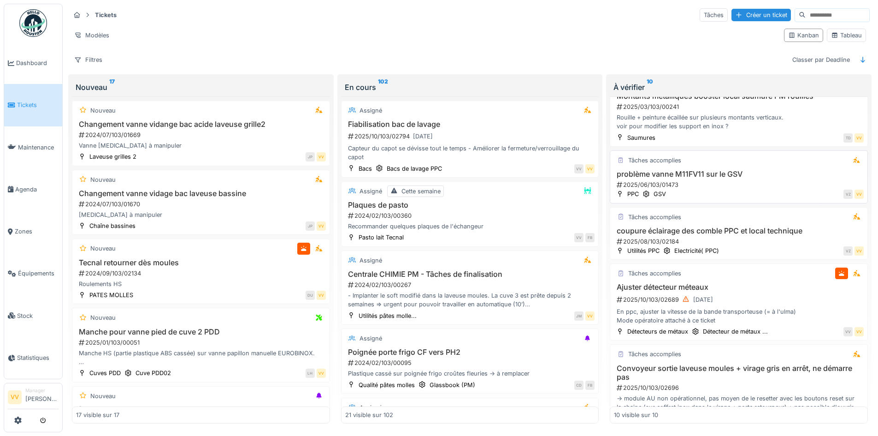
scroll to position [184, 0]
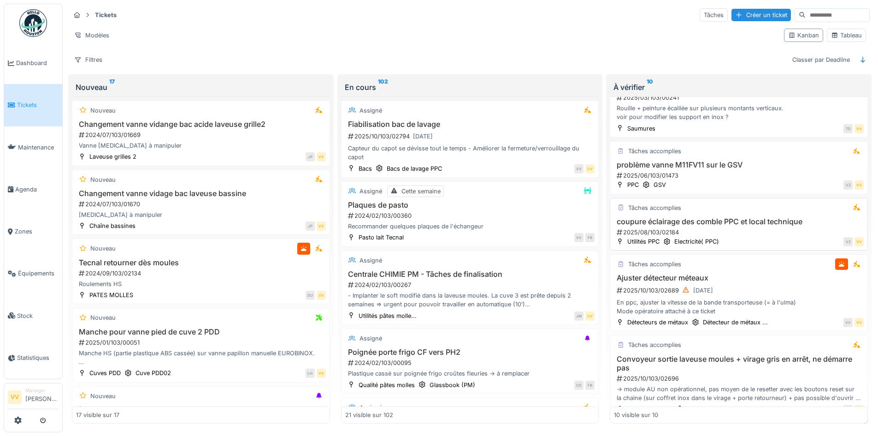
click at [779, 217] on h3 "coupure éclairage des comble PPC et local technique" at bounding box center [739, 221] width 250 height 9
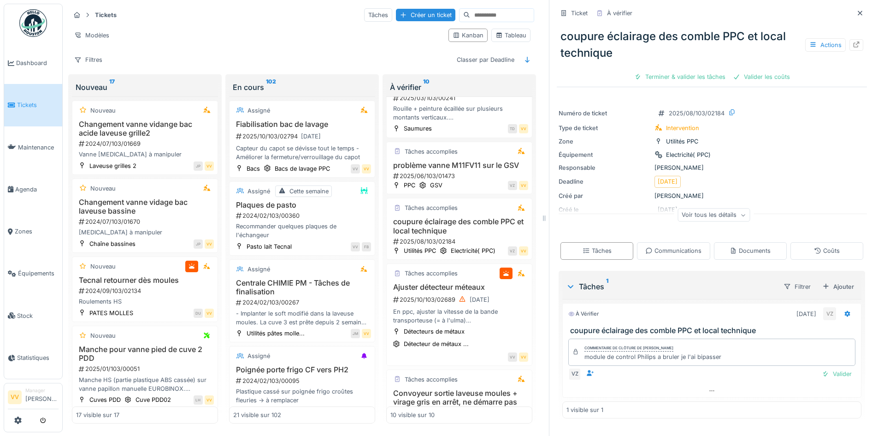
drag, startPoint x: 848, startPoint y: 13, endPoint x: 838, endPoint y: 9, distance: 10.8
click at [856, 13] on icon at bounding box center [859, 13] width 7 height 6
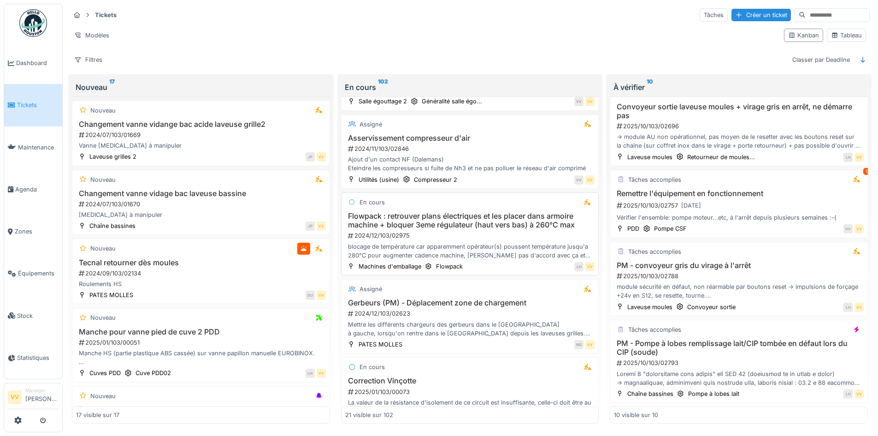
scroll to position [691, 0]
